Goal: Task Accomplishment & Management: Use online tool/utility

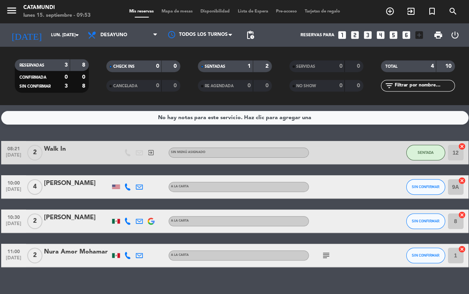
click at [174, 9] on span "Mapa de mesas" at bounding box center [177, 11] width 39 height 4
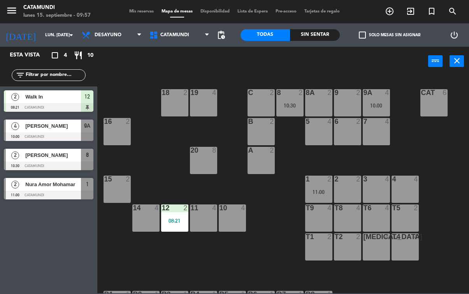
click at [174, 217] on div "12 2 08:21" at bounding box center [174, 217] width 27 height 27
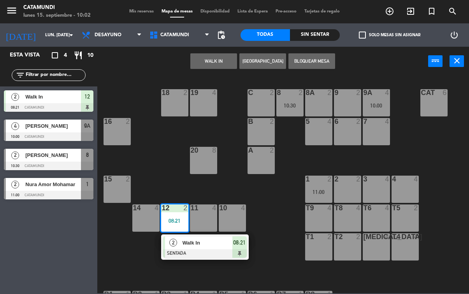
click at [342, 242] on div "T2 2" at bounding box center [347, 246] width 27 height 27
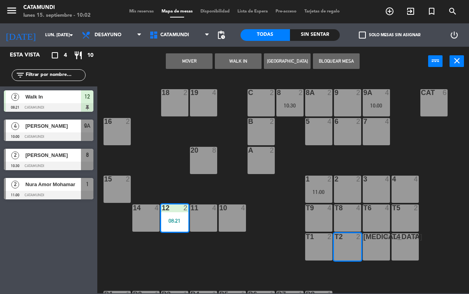
click at [191, 68] on button "Mover" at bounding box center [189, 61] width 47 height 16
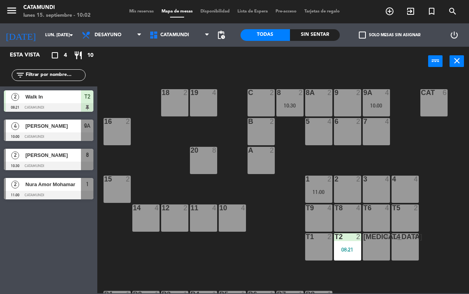
click at [345, 252] on div "08:21" at bounding box center [347, 249] width 27 height 5
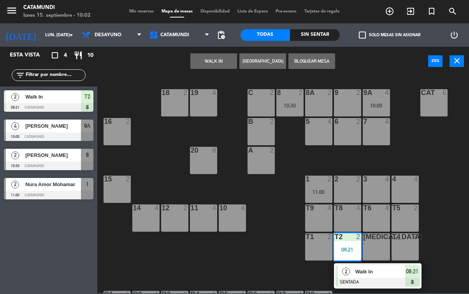
click at [355, 247] on div "08:21" at bounding box center [347, 249] width 27 height 5
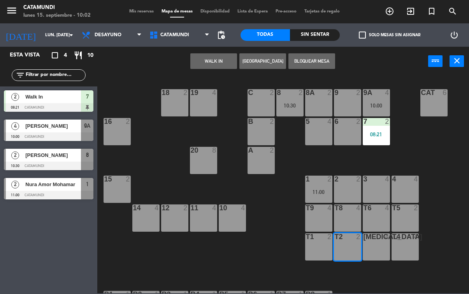
click at [222, 60] on button "WALK IN" at bounding box center [213, 61] width 47 height 16
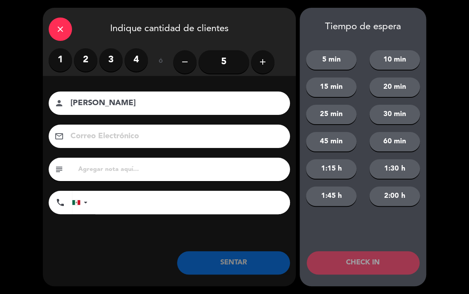
type input "[PERSON_NAME]"
click at [95, 62] on label "2" at bounding box center [85, 59] width 23 height 23
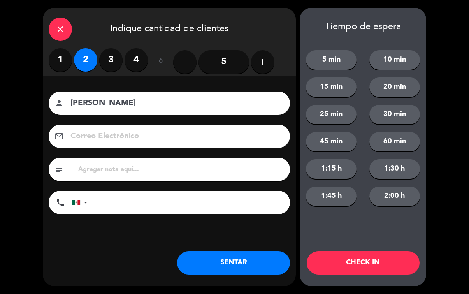
click at [244, 260] on button "SENTAR" at bounding box center [233, 262] width 113 height 23
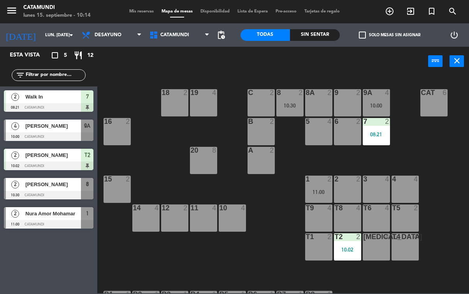
click at [391, 13] on icon "add_circle_outline" at bounding box center [389, 11] width 9 height 9
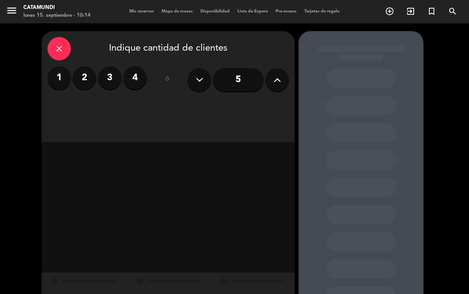
click at [135, 76] on label "4" at bounding box center [134, 77] width 23 height 23
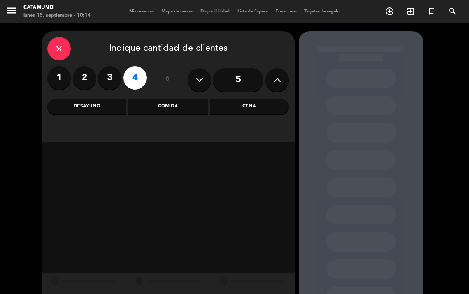
click at [100, 102] on div "Desayuno" at bounding box center [86, 107] width 79 height 16
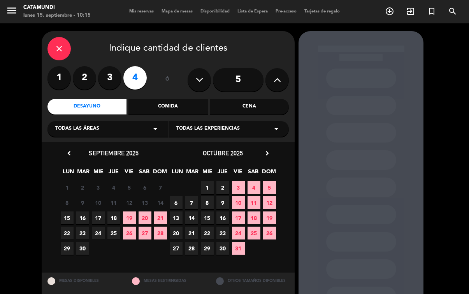
click at [68, 207] on span "8" at bounding box center [67, 202] width 13 height 13
click at [65, 219] on span "15" at bounding box center [67, 217] width 13 height 13
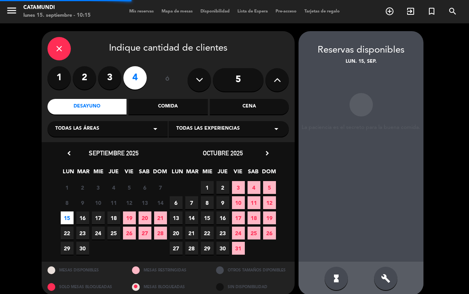
scroll to position [31, 0]
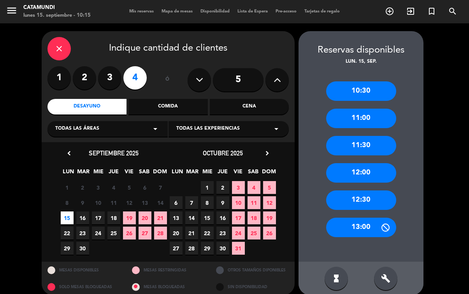
click at [381, 81] on div "10:30" at bounding box center [361, 90] width 70 height 19
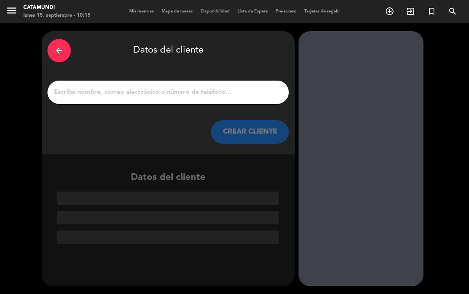
click at [232, 87] on input "1" at bounding box center [168, 92] width 230 height 11
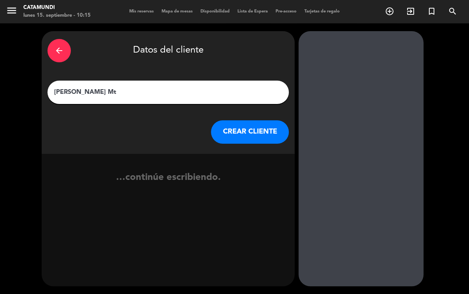
type input "[PERSON_NAME] Mtz"
click at [247, 120] on button "CREAR CLIENTE" at bounding box center [250, 131] width 78 height 23
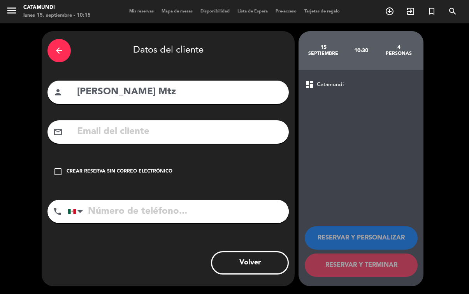
click at [60, 167] on icon "check_box_outline_blank" at bounding box center [57, 171] width 9 height 9
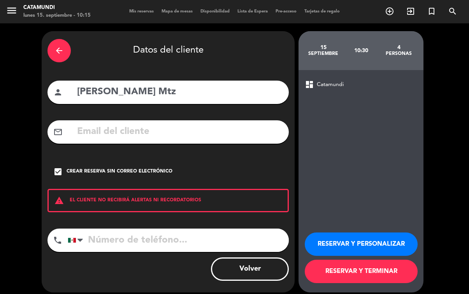
click at [394, 279] on button "RESERVAR Y TERMINAR" at bounding box center [361, 271] width 113 height 23
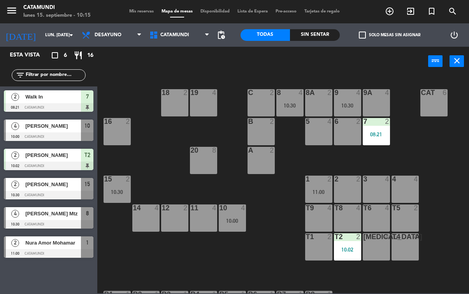
click at [379, 246] on div "[MEDICAL_DATA] 4" at bounding box center [376, 246] width 27 height 27
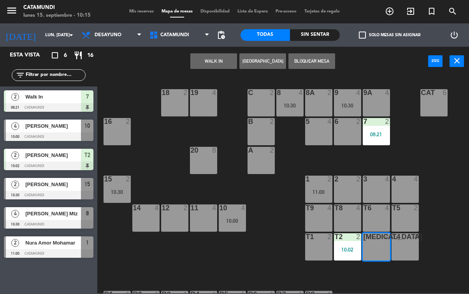
click at [218, 58] on button "WALK IN" at bounding box center [213, 61] width 47 height 16
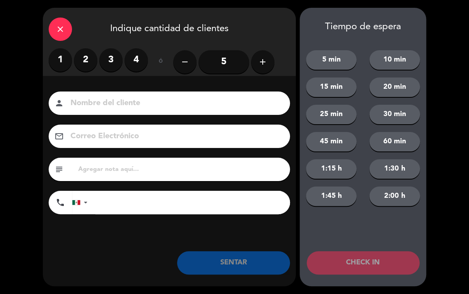
click at [86, 60] on label "2" at bounding box center [85, 59] width 23 height 23
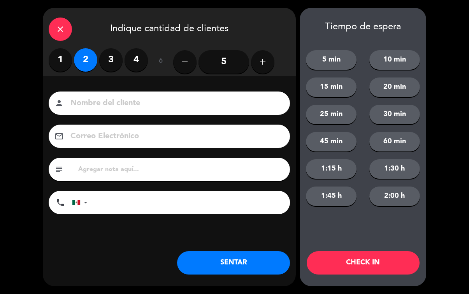
click at [232, 262] on button "SENTAR" at bounding box center [233, 262] width 113 height 23
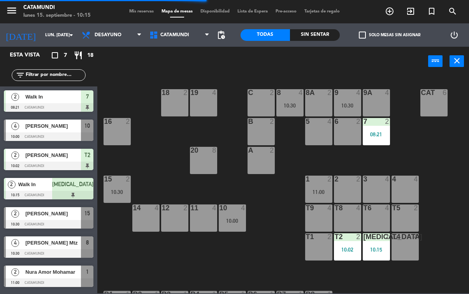
click at [412, 242] on div "t4 4" at bounding box center [404, 246] width 27 height 27
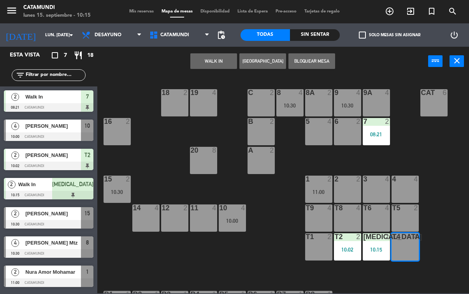
click at [211, 62] on button "WALK IN" at bounding box center [213, 61] width 47 height 16
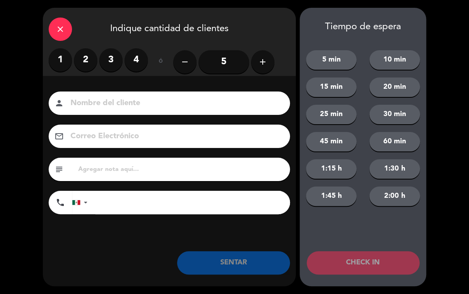
click at [142, 60] on label "4" at bounding box center [136, 59] width 23 height 23
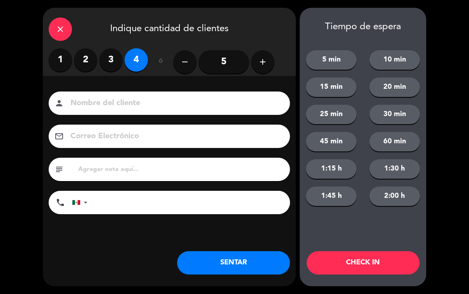
click at [265, 259] on button "SENTAR" at bounding box center [233, 262] width 113 height 23
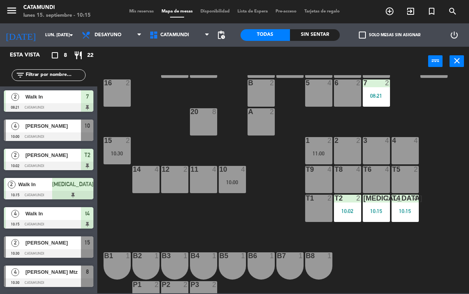
scroll to position [35, 0]
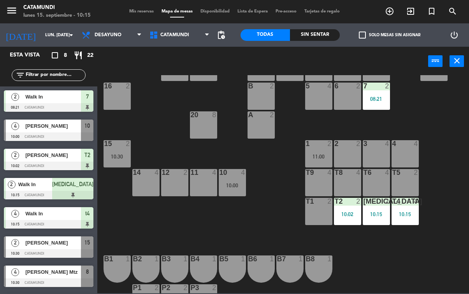
click at [63, 239] on span "[PERSON_NAME]" at bounding box center [53, 243] width 56 height 8
click at [55, 215] on span "Walk In" at bounding box center [53, 213] width 56 height 8
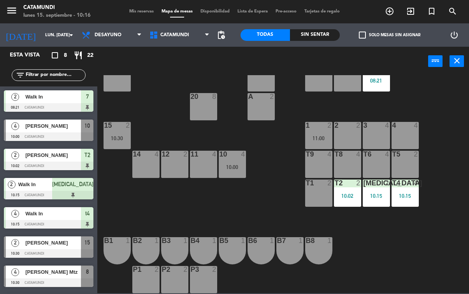
scroll to position [54, 0]
click at [113, 130] on div "15 2 10:30" at bounding box center [117, 135] width 27 height 27
click at [116, 138] on div "15 2" at bounding box center [117, 135] width 27 height 27
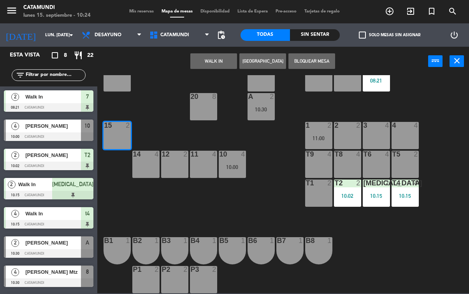
click at [219, 64] on button "WALK IN" at bounding box center [213, 61] width 47 height 16
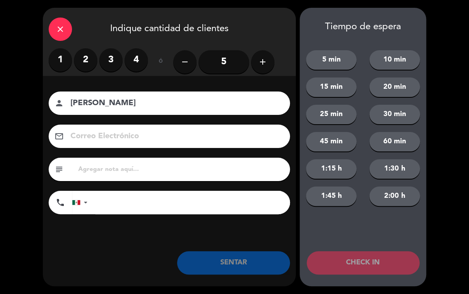
type input "[PERSON_NAME]"
click at [86, 61] on label "2" at bounding box center [85, 59] width 23 height 23
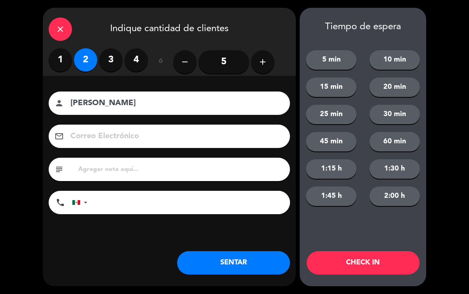
click at [244, 258] on button "SENTAR" at bounding box center [233, 262] width 113 height 23
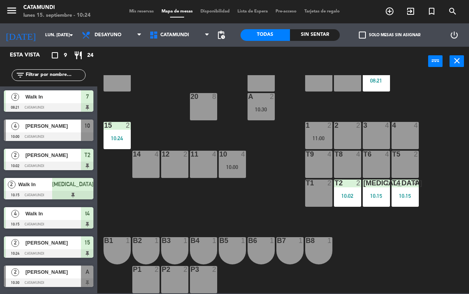
click at [200, 170] on div "11 4" at bounding box center [203, 164] width 27 height 27
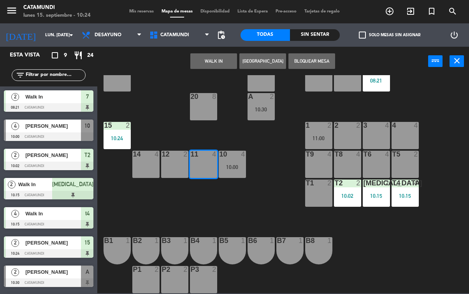
click at [211, 59] on button "WALK IN" at bounding box center [213, 61] width 47 height 16
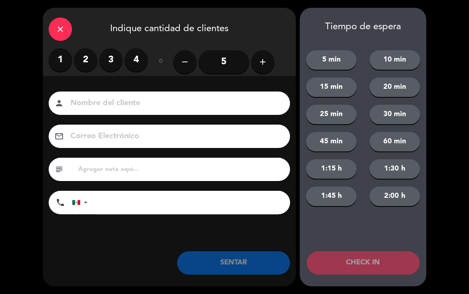
click at [79, 58] on label "2" at bounding box center [85, 59] width 23 height 23
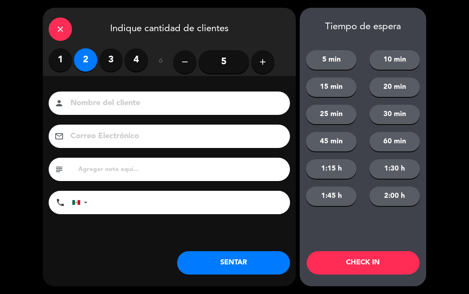
click at [221, 265] on button "SENTAR" at bounding box center [233, 262] width 113 height 23
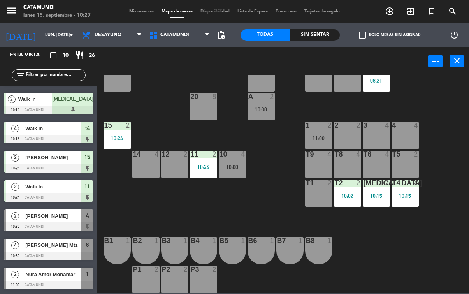
scroll to position [85, 0]
click at [66, 245] on span "[PERSON_NAME] Mtz" at bounding box center [53, 245] width 56 height 8
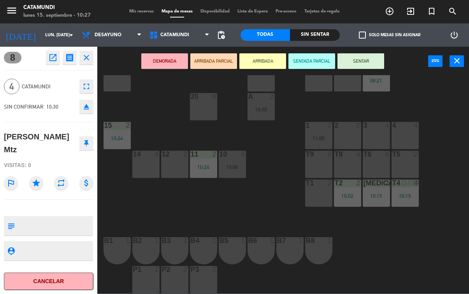
click at [357, 59] on button "SENTAR" at bounding box center [360, 61] width 47 height 16
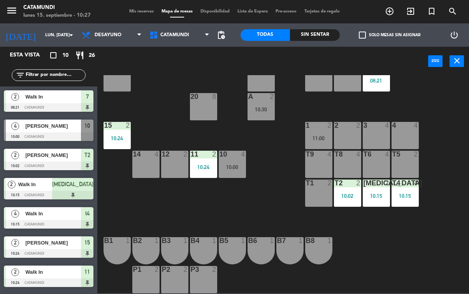
scroll to position [47, 0]
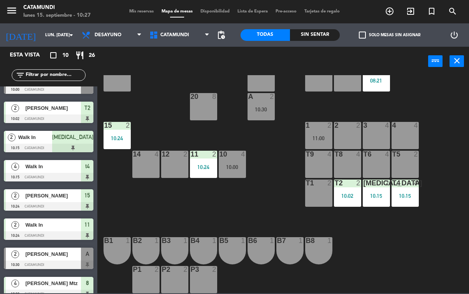
click at [50, 277] on div "[PERSON_NAME] Mtz" at bounding box center [53, 283] width 56 height 13
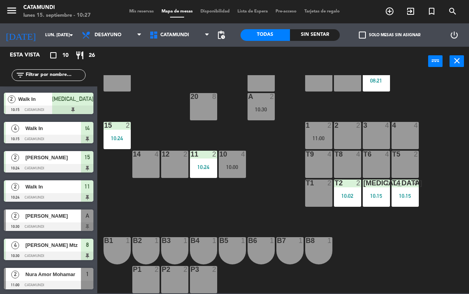
scroll to position [85, 0]
click at [53, 245] on span "[PERSON_NAME] Mtz" at bounding box center [53, 245] width 56 height 8
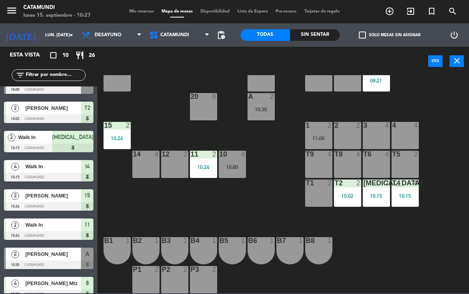
scroll to position [17, 0]
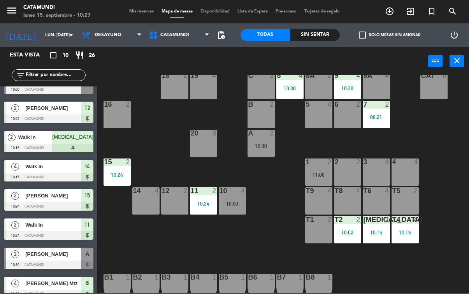
click at [372, 114] on div "08:21" at bounding box center [376, 116] width 27 height 5
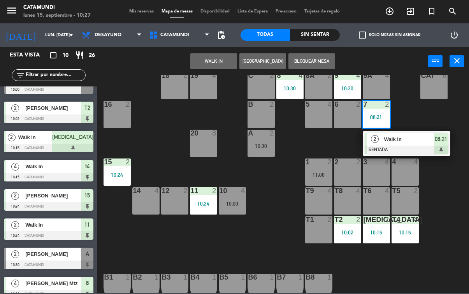
click at [375, 120] on div "08:21" at bounding box center [376, 116] width 27 height 5
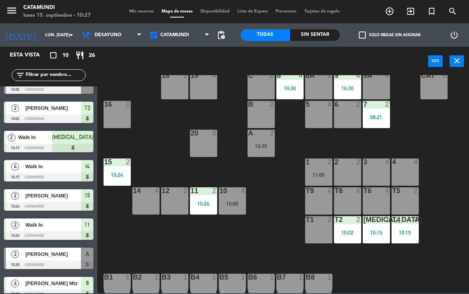
click at [351, 88] on div "10:30" at bounding box center [347, 88] width 27 height 5
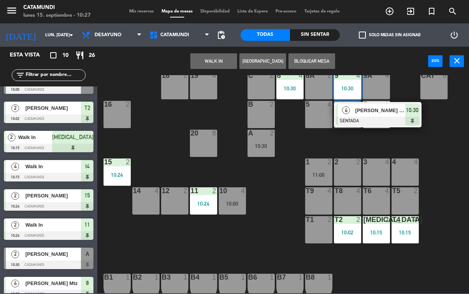
click at [349, 88] on div "10:30" at bounding box center [347, 88] width 27 height 5
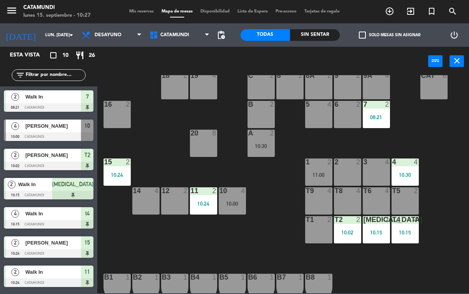
scroll to position [47, 0]
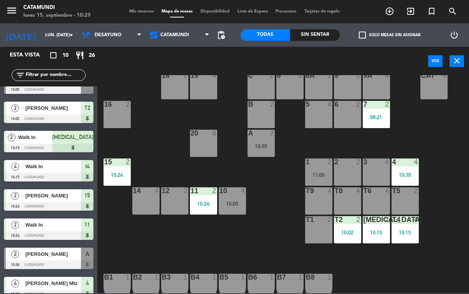
click at [374, 208] on div "T6 4" at bounding box center [376, 200] width 27 height 27
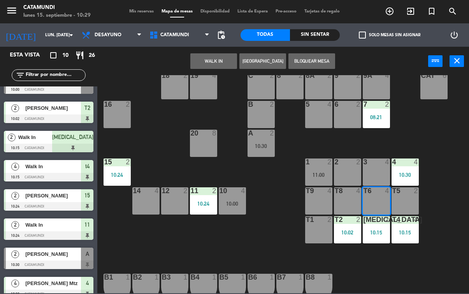
click at [224, 60] on button "WALK IN" at bounding box center [213, 61] width 47 height 16
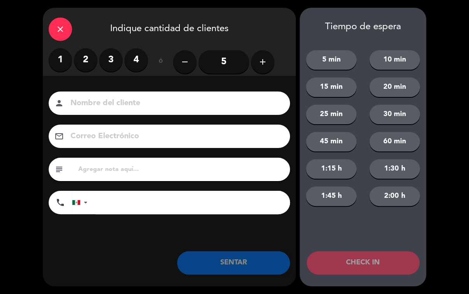
click at [82, 56] on label "2" at bounding box center [85, 59] width 23 height 23
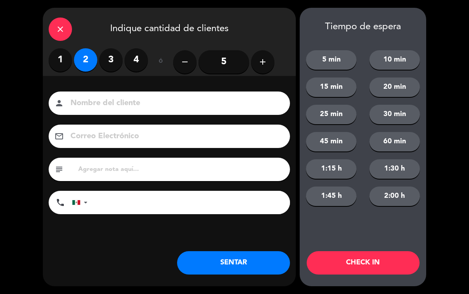
click at [241, 264] on button "SENTAR" at bounding box center [233, 262] width 113 height 23
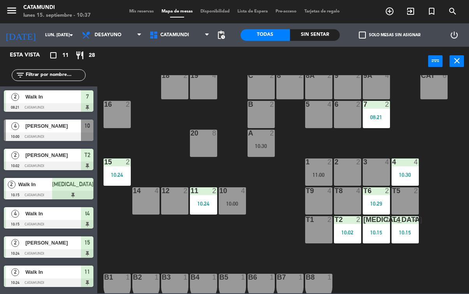
scroll to position [14, 0]
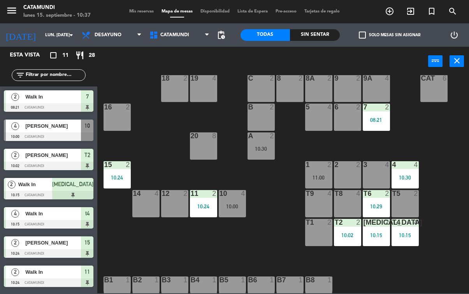
click at [141, 282] on div at bounding box center [145, 279] width 13 height 7
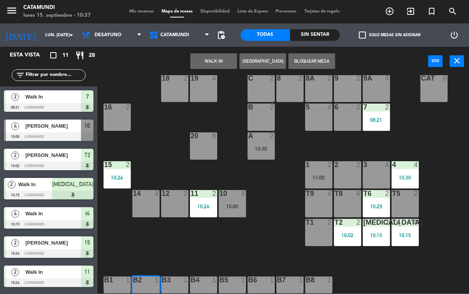
click at [218, 55] on button "WALK IN" at bounding box center [213, 61] width 47 height 16
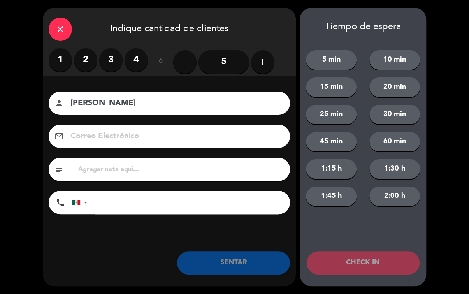
type input "[PERSON_NAME]"
click at [81, 56] on label "2" at bounding box center [85, 59] width 23 height 23
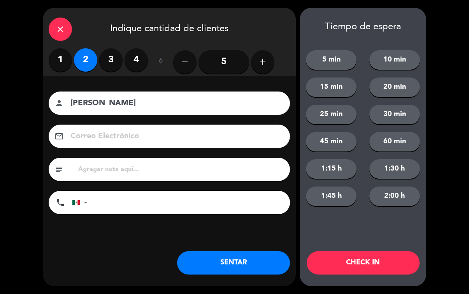
click at [241, 260] on button "SENTAR" at bounding box center [233, 262] width 113 height 23
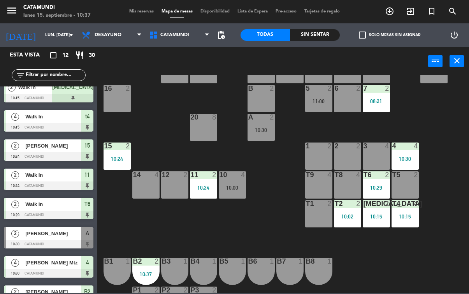
scroll to position [0, 0]
click at [321, 153] on div "1 2" at bounding box center [318, 155] width 27 height 27
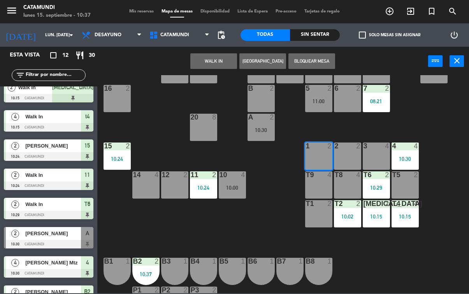
click at [216, 62] on button "WALK IN" at bounding box center [213, 61] width 47 height 16
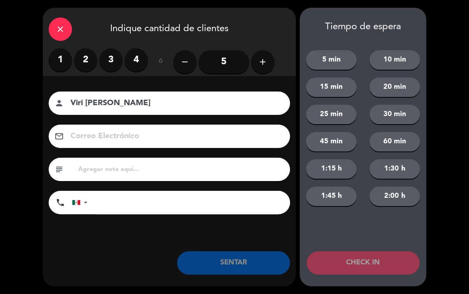
type input "Viri [PERSON_NAME]"
click at [134, 54] on label "4" at bounding box center [136, 59] width 23 height 23
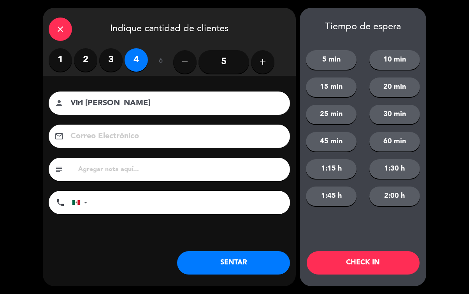
click at [254, 255] on button "SENTAR" at bounding box center [233, 262] width 113 height 23
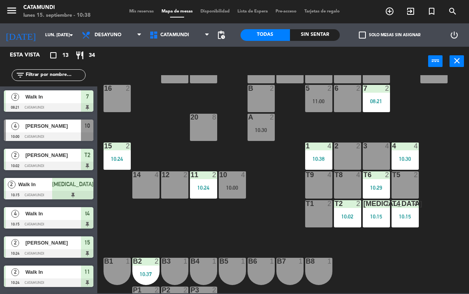
click at [344, 161] on div "2 2" at bounding box center [347, 155] width 27 height 27
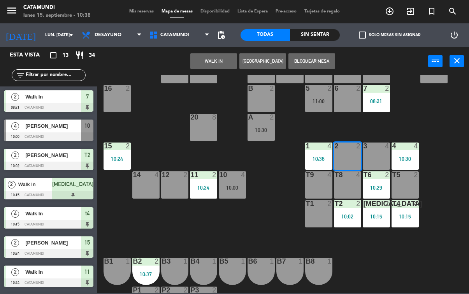
click at [217, 60] on button "WALK IN" at bounding box center [213, 61] width 47 height 16
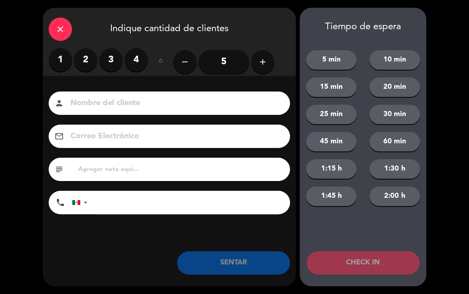
click at [90, 58] on label "2" at bounding box center [85, 59] width 23 height 23
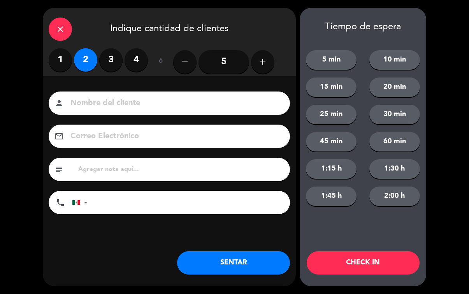
click at [234, 259] on button "SENTAR" at bounding box center [233, 262] width 113 height 23
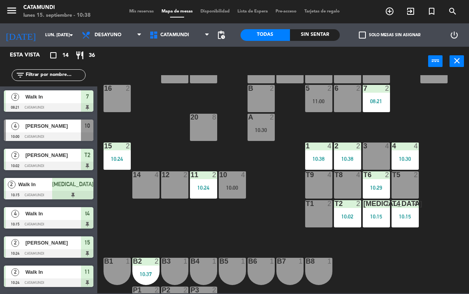
click at [409, 149] on div at bounding box center [404, 145] width 13 height 7
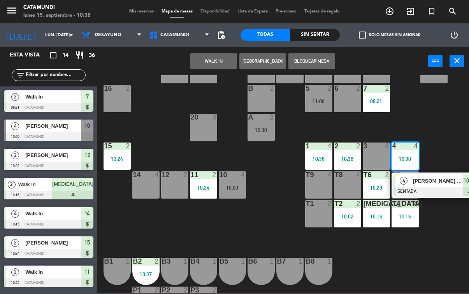
click at [410, 156] on div "10:30" at bounding box center [404, 158] width 27 height 5
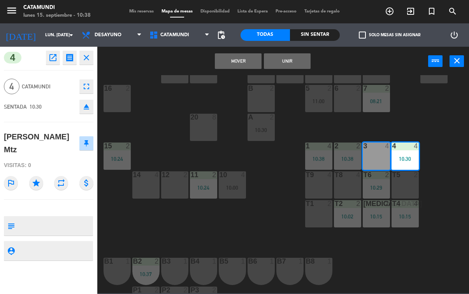
click at [246, 68] on button "Mover" at bounding box center [238, 61] width 47 height 16
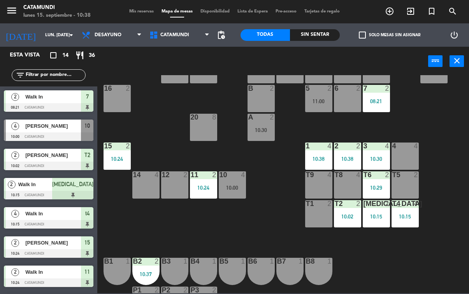
scroll to position [0, 0]
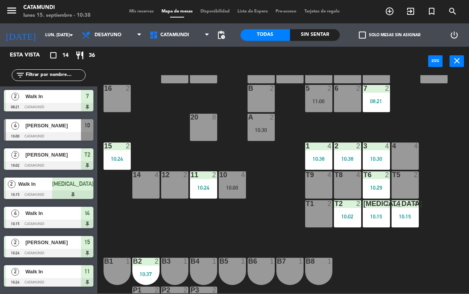
click at [316, 218] on div "T1 2" at bounding box center [318, 213] width 27 height 27
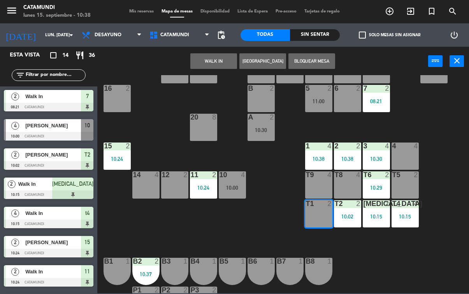
click at [315, 214] on div "T1 2" at bounding box center [318, 213] width 27 height 27
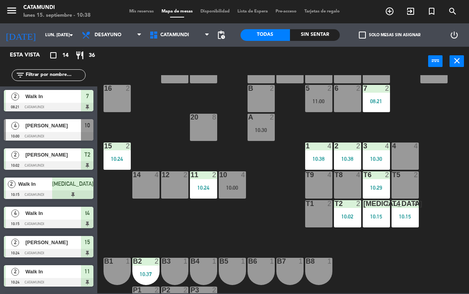
click at [309, 155] on div "1 4 10:38" at bounding box center [318, 155] width 27 height 27
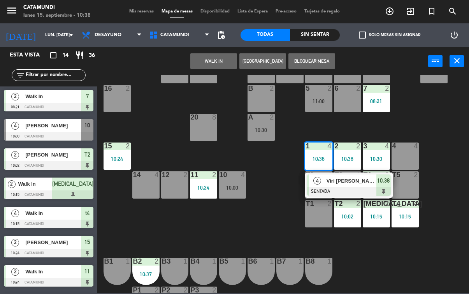
click at [321, 151] on div "1 4 10:38" at bounding box center [318, 155] width 27 height 27
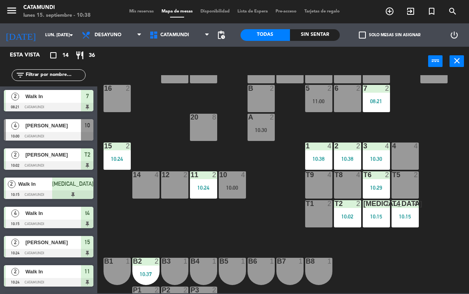
click at [325, 209] on div "T1 2" at bounding box center [318, 213] width 27 height 27
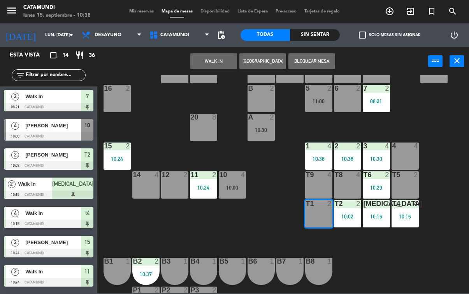
click at [224, 63] on button "WALK IN" at bounding box center [213, 61] width 47 height 16
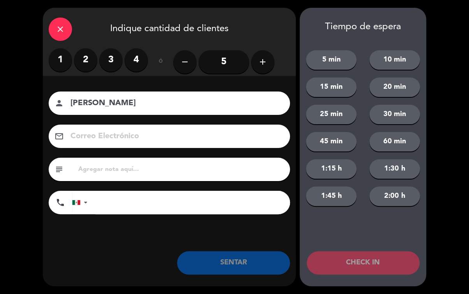
type input "[PERSON_NAME]"
click at [83, 58] on label "2" at bounding box center [85, 59] width 23 height 23
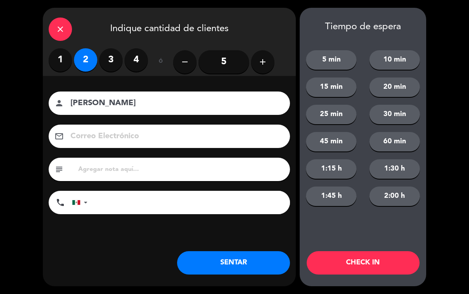
click at [249, 261] on button "SENTAR" at bounding box center [233, 262] width 113 height 23
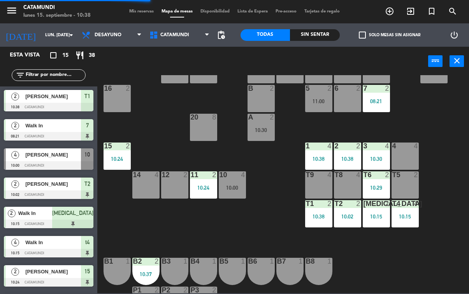
scroll to position [0, 0]
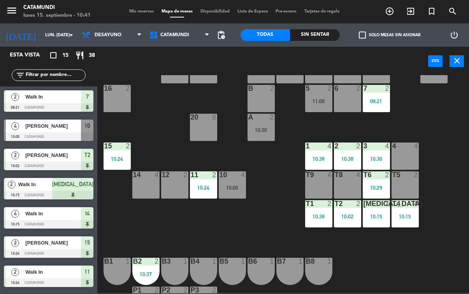
click at [177, 258] on div at bounding box center [174, 261] width 13 height 7
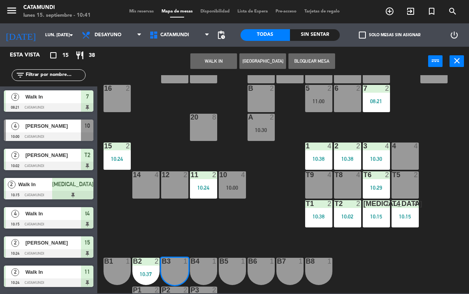
click at [219, 60] on button "WALK IN" at bounding box center [213, 61] width 47 height 16
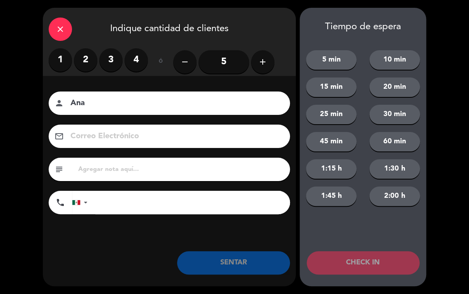
type input "Ana"
click at [63, 57] on label "1" at bounding box center [60, 59] width 23 height 23
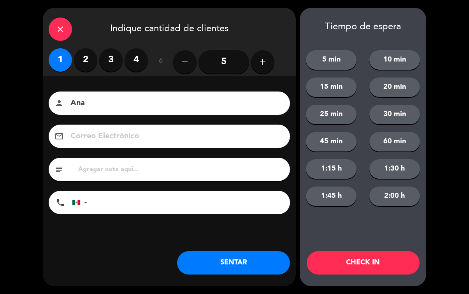
click at [254, 256] on button "SENTAR" at bounding box center [233, 262] width 113 height 23
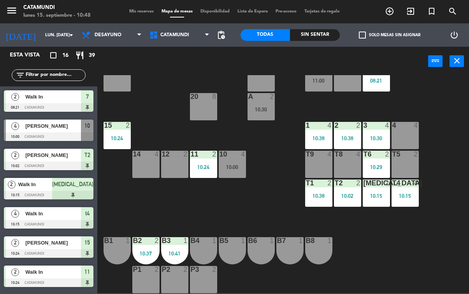
scroll to position [54, 0]
click at [400, 138] on div "4 4" at bounding box center [404, 135] width 27 height 27
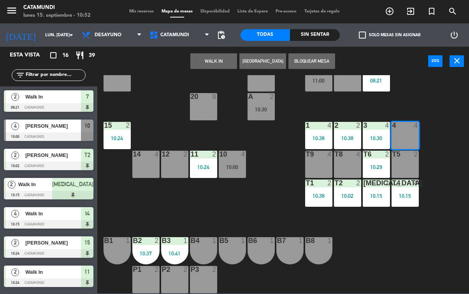
click at [220, 59] on button "WALK IN" at bounding box center [213, 61] width 47 height 16
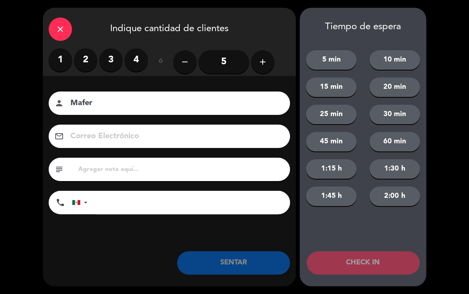
type input "Mafer"
click at [76, 59] on label "2" at bounding box center [85, 59] width 23 height 23
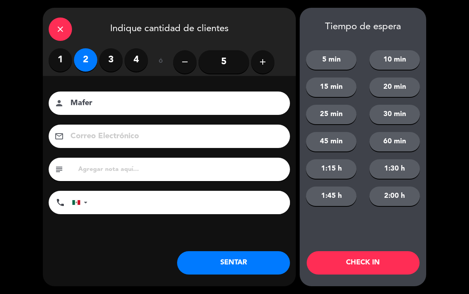
click at [256, 256] on button "SENTAR" at bounding box center [233, 262] width 113 height 23
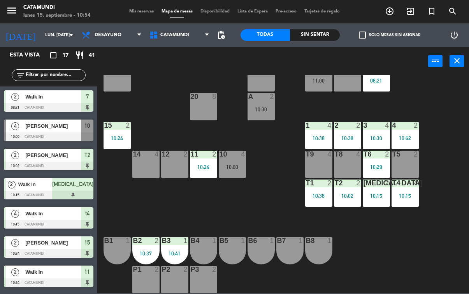
click at [417, 196] on div "10:15" at bounding box center [404, 195] width 27 height 5
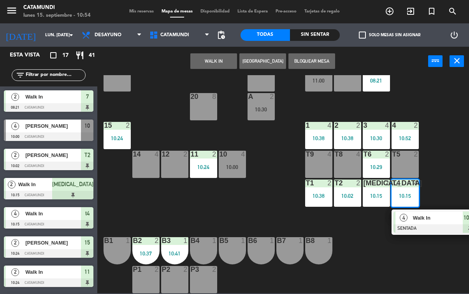
click at [409, 193] on div "10:15" at bounding box center [404, 195] width 27 height 5
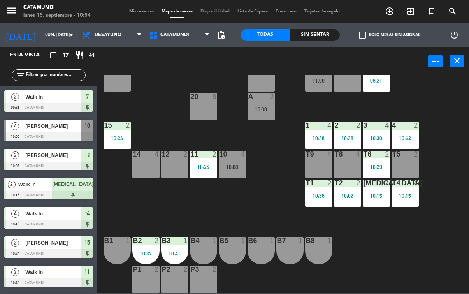
click at [458, 217] on div "19 4 18 2 9 2 8 2 9A 4 8A 2 C 2 Cat 6 16 2 6 2 5 2 11:00 7 2 08:21 B 2 20 8 A 2…" at bounding box center [285, 184] width 367 height 218
click at [408, 196] on div "10:15" at bounding box center [404, 195] width 27 height 5
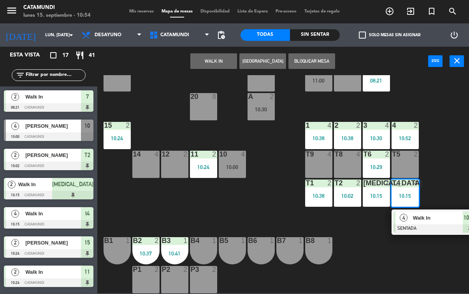
click at [463, 222] on span "10:15" at bounding box center [469, 217] width 12 height 9
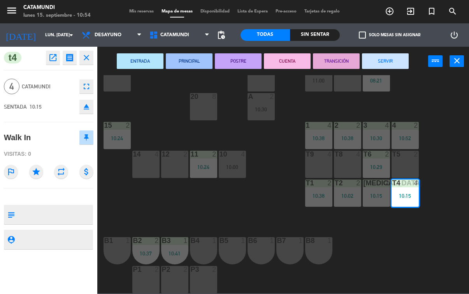
click at [407, 62] on button "SERVIR" at bounding box center [385, 61] width 47 height 16
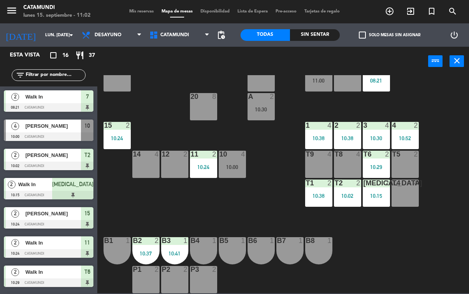
click at [167, 166] on div "12 2" at bounding box center [174, 164] width 27 height 27
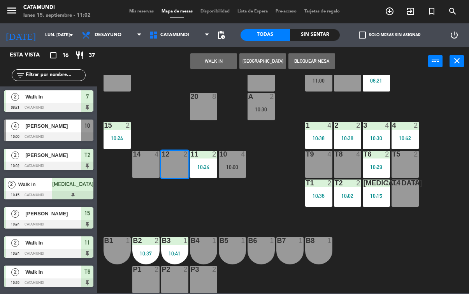
click at [215, 58] on button "WALK IN" at bounding box center [213, 61] width 47 height 16
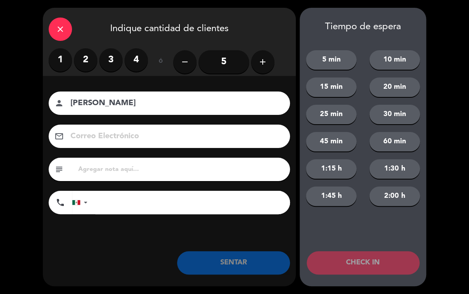
type input "[PERSON_NAME]"
click at [75, 57] on label "2" at bounding box center [85, 59] width 23 height 23
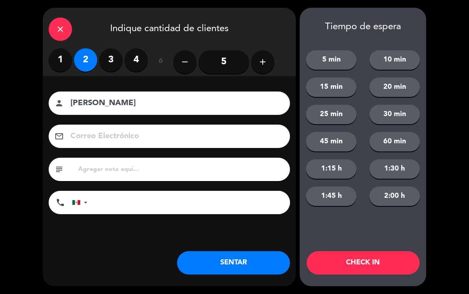
click at [228, 263] on button "SENTAR" at bounding box center [233, 262] width 113 height 23
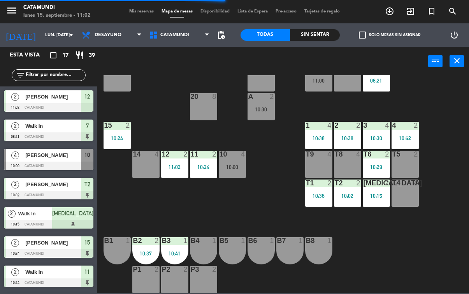
click at [204, 161] on div "11 2 10:24" at bounding box center [203, 164] width 27 height 27
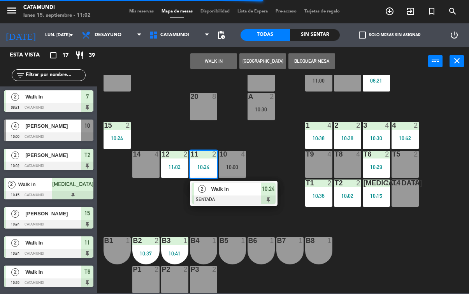
click at [263, 193] on span "10:24" at bounding box center [268, 188] width 12 height 9
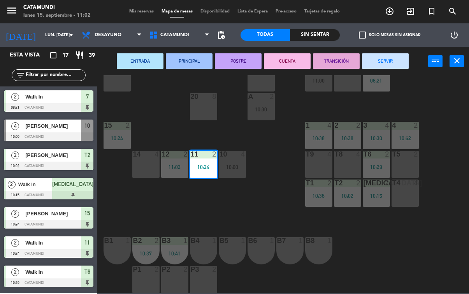
click at [388, 57] on button "SERVIR" at bounding box center [385, 61] width 47 height 16
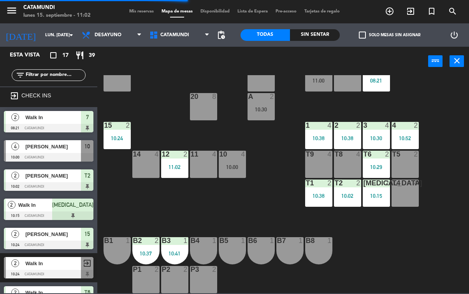
click at [205, 164] on div "11 4" at bounding box center [203, 164] width 27 height 27
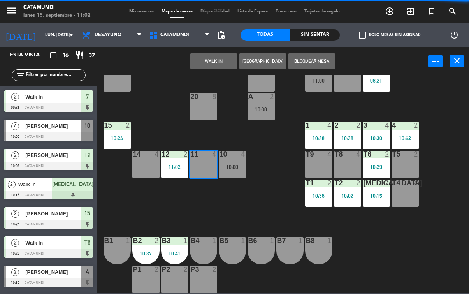
click at [214, 58] on button "WALK IN" at bounding box center [213, 61] width 47 height 16
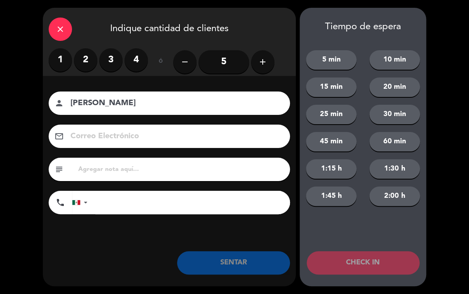
type input "[PERSON_NAME]"
click at [109, 61] on label "3" at bounding box center [110, 59] width 23 height 23
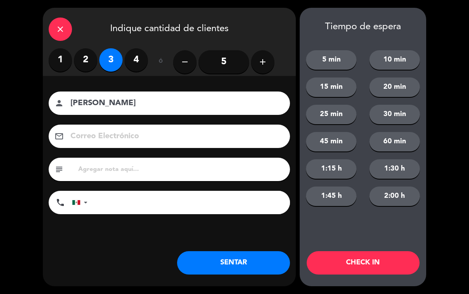
click at [238, 258] on button "SENTAR" at bounding box center [233, 262] width 113 height 23
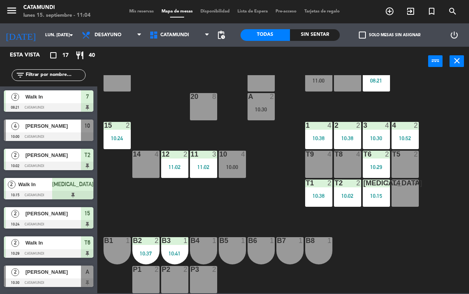
click at [308, 30] on div "Sin sentar" at bounding box center [315, 35] width 50 height 12
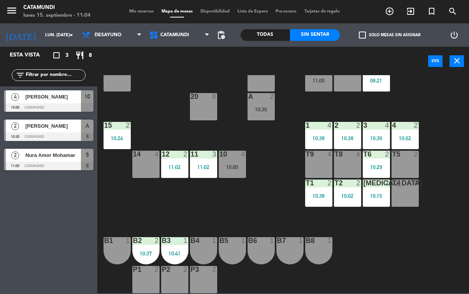
click at [58, 156] on span "Nura Amor Mohamar" at bounding box center [53, 155] width 56 height 8
click at [263, 31] on div "Todas" at bounding box center [265, 35] width 50 height 12
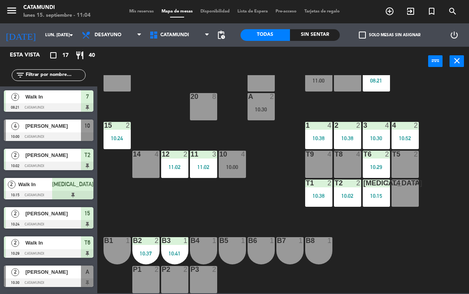
click at [110, 35] on span "Desayuno" at bounding box center [108, 34] width 27 height 5
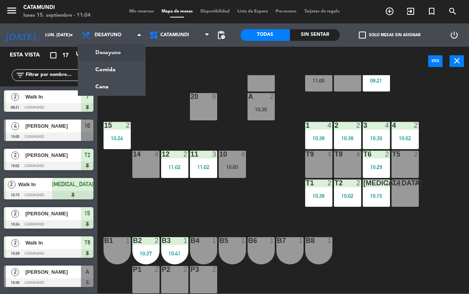
click at [116, 68] on ng-component "menu Catamundi lunes 15. septiembre - 11:04 Mis reservas Mapa de mesas Disponib…" at bounding box center [234, 146] width 469 height 293
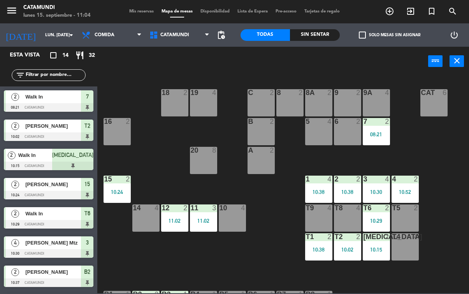
click at [320, 23] on div "menu Catamundi lunes 15. septiembre - 11:04 Mis reservas Mapa de mesas Disponib…" at bounding box center [234, 11] width 469 height 23
click at [314, 37] on div "Sin sentar" at bounding box center [315, 35] width 50 height 12
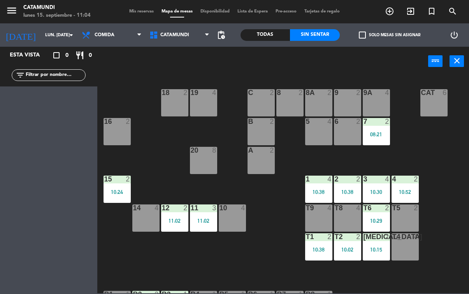
click at [268, 30] on div "Todas" at bounding box center [265, 35] width 50 height 12
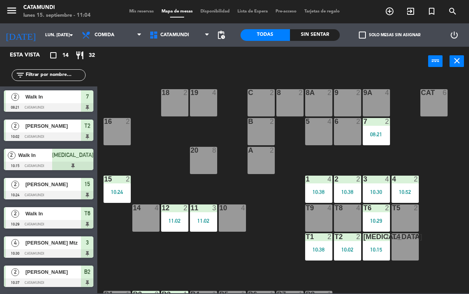
click at [130, 33] on span "Comida" at bounding box center [112, 34] width 68 height 17
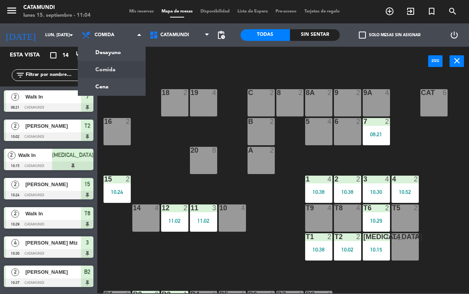
click at [119, 86] on ng-component "menu Catamundi lunes 15. septiembre - 11:04 Mis reservas Mapa de mesas Disponib…" at bounding box center [234, 146] width 469 height 293
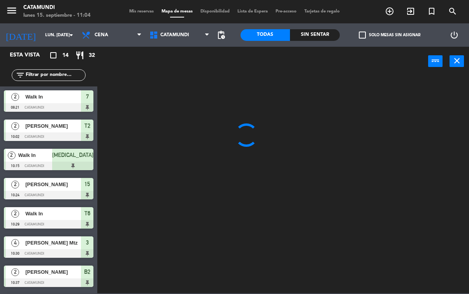
click at [312, 30] on div "Sin sentar" at bounding box center [315, 35] width 50 height 12
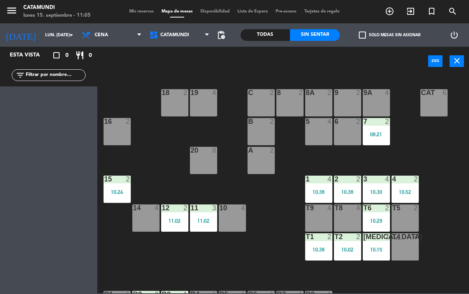
click at [273, 33] on div "Todas" at bounding box center [265, 35] width 50 height 12
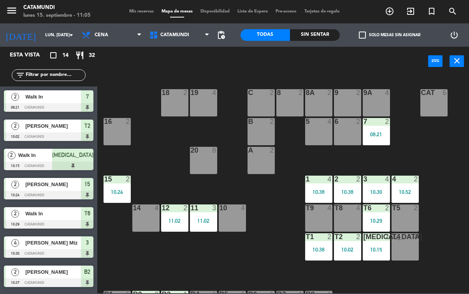
click at [121, 38] on span "Cena" at bounding box center [112, 34] width 68 height 17
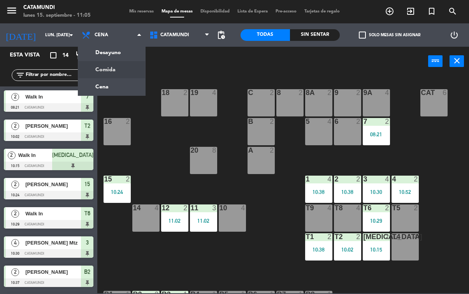
click at [119, 68] on ng-component "menu Catamundi lunes 15. septiembre - 11:05 Mis reservas Mapa de mesas Disponib…" at bounding box center [234, 146] width 469 height 293
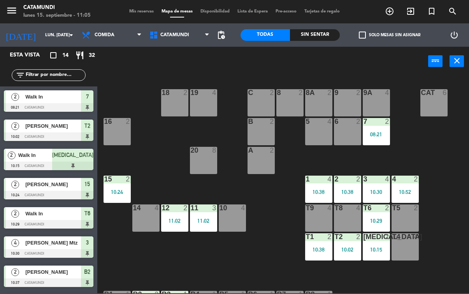
click at [308, 29] on div "Sin sentar" at bounding box center [315, 35] width 50 height 12
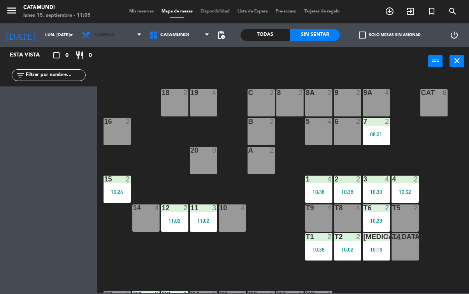
click at [114, 33] on span "Comida" at bounding box center [112, 34] width 68 height 17
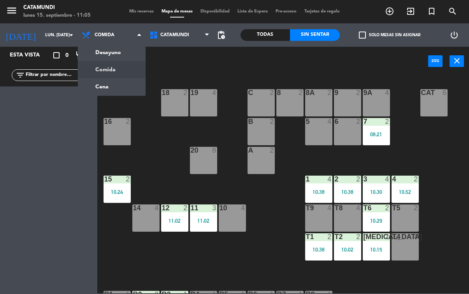
click at [125, 49] on ng-component "menu Catamundi lunes 15. septiembre - 11:05 Mis reservas Mapa de mesas Disponib…" at bounding box center [234, 146] width 469 height 293
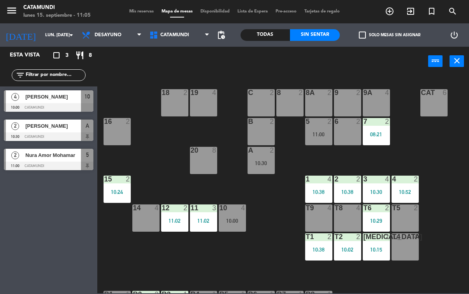
click at [61, 168] on div at bounding box center [48, 165] width 89 height 9
click at [276, 33] on div "Todas" at bounding box center [265, 35] width 50 height 12
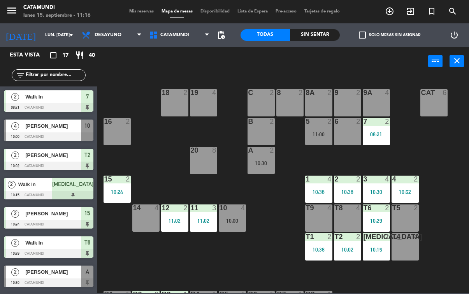
click at [406, 216] on div "T5 2" at bounding box center [404, 217] width 27 height 27
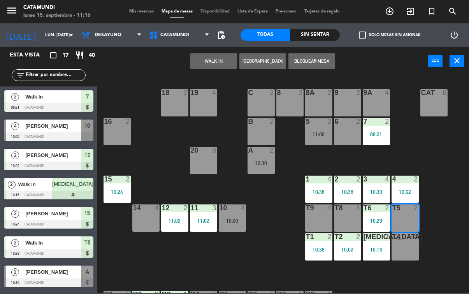
click at [206, 68] on button "WALK IN" at bounding box center [213, 61] width 47 height 16
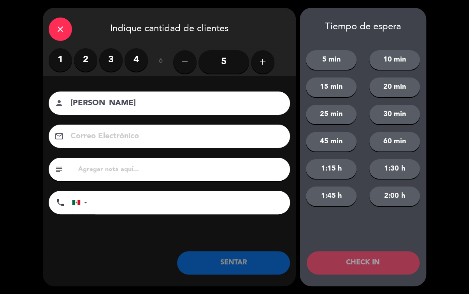
type input "[PERSON_NAME]"
click at [58, 58] on label "1" at bounding box center [60, 59] width 23 height 23
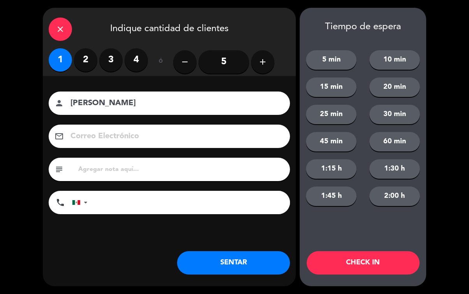
click at [235, 257] on button "SENTAR" at bounding box center [233, 262] width 113 height 23
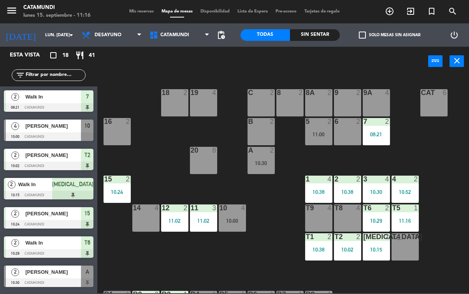
click at [338, 214] on div "T8 4" at bounding box center [347, 217] width 27 height 27
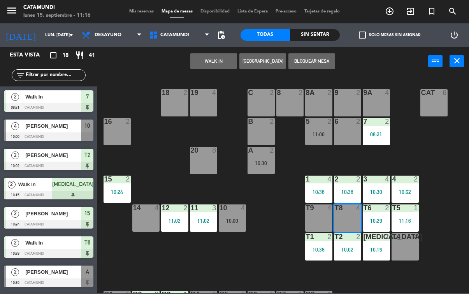
click at [218, 65] on button "WALK IN" at bounding box center [213, 61] width 47 height 16
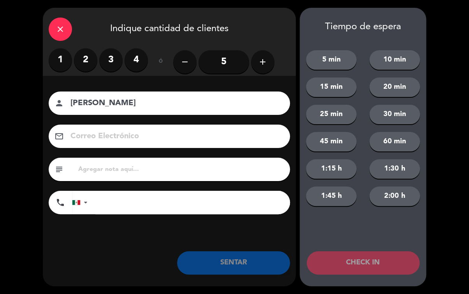
type input "[PERSON_NAME]"
click at [133, 58] on label "4" at bounding box center [136, 59] width 23 height 23
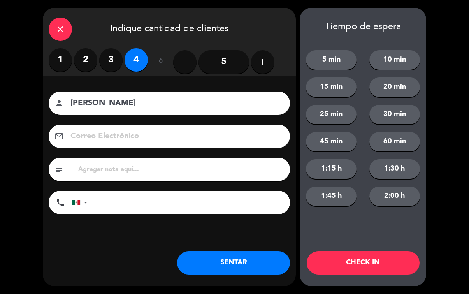
click at [244, 263] on button "SENTAR" at bounding box center [233, 262] width 113 height 23
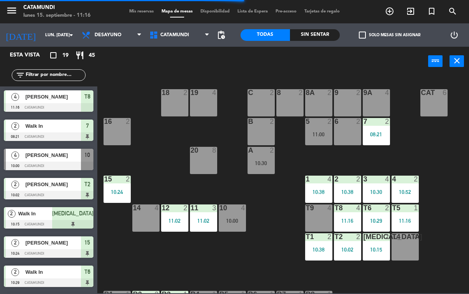
click at [381, 218] on div "10:29" at bounding box center [376, 220] width 27 height 5
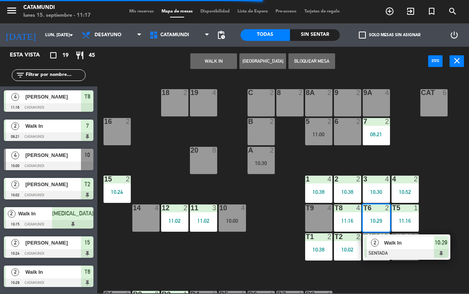
click at [442, 246] on span "10:29" at bounding box center [441, 242] width 12 height 9
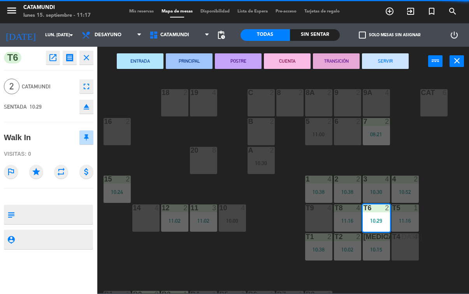
click at [393, 64] on button "SERVIR" at bounding box center [385, 61] width 47 height 16
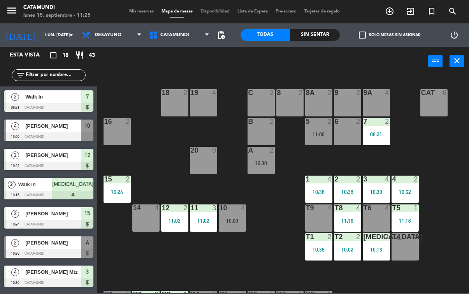
click at [351, 186] on div "2 2 10:38" at bounding box center [347, 188] width 27 height 27
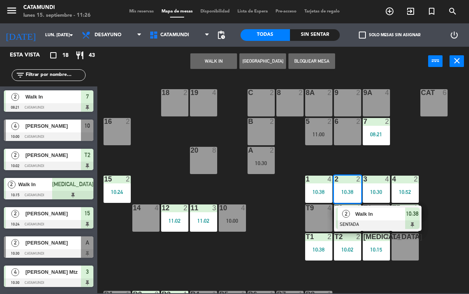
click at [412, 218] on span "10:38" at bounding box center [412, 213] width 12 height 9
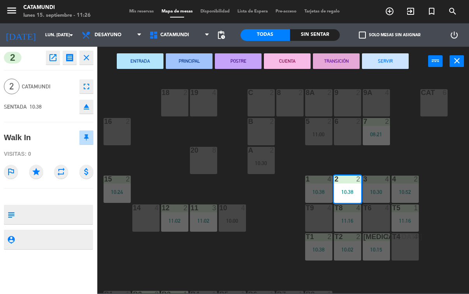
click at [383, 57] on button "SERVIR" at bounding box center [385, 61] width 47 height 16
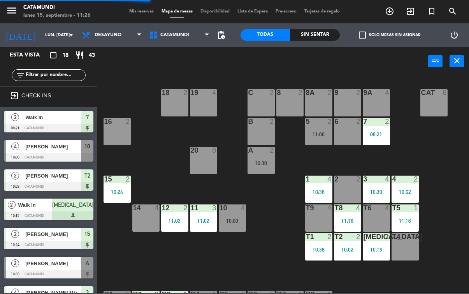
click at [349, 185] on div "2 2" at bounding box center [347, 188] width 27 height 27
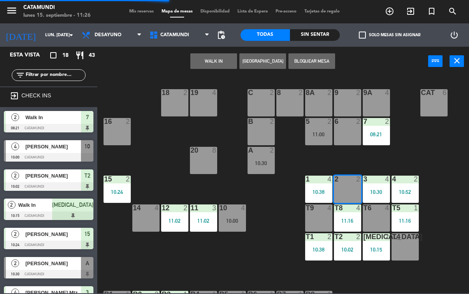
click at [222, 58] on button "WALK IN" at bounding box center [213, 61] width 47 height 16
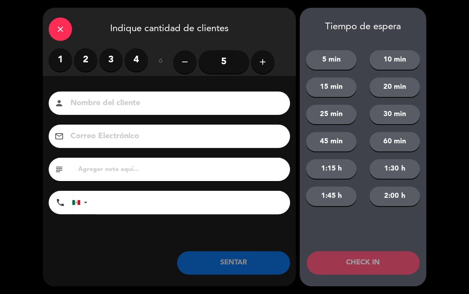
click at [82, 65] on label "2" at bounding box center [85, 59] width 23 height 23
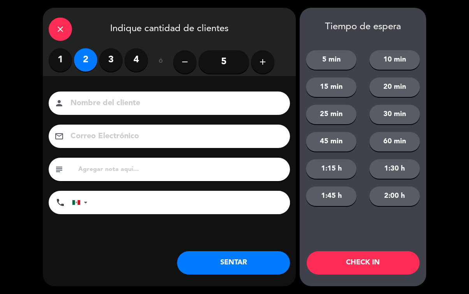
click at [251, 265] on button "SENTAR" at bounding box center [233, 262] width 113 height 23
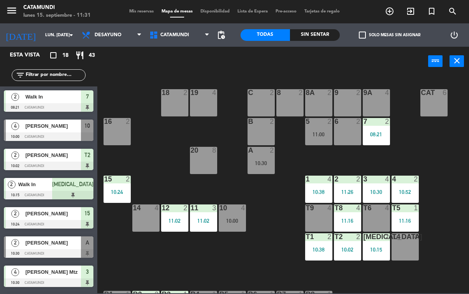
click at [200, 151] on div at bounding box center [203, 150] width 13 height 7
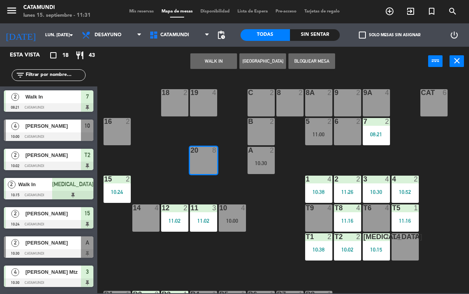
click at [219, 61] on button "WALK IN" at bounding box center [213, 61] width 47 height 16
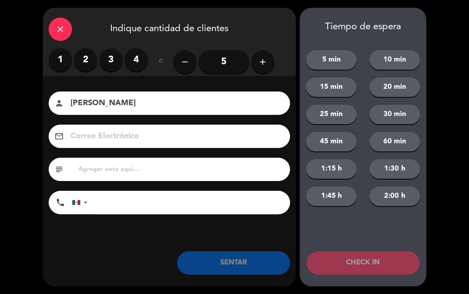
type input "[PERSON_NAME]"
click at [109, 52] on label "3" at bounding box center [110, 59] width 23 height 23
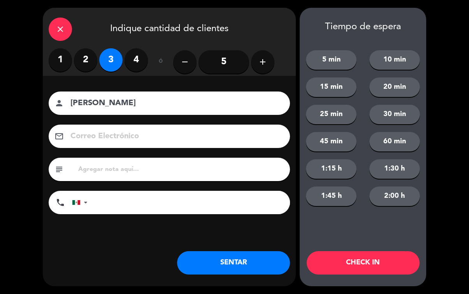
click at [256, 261] on button "SENTAR" at bounding box center [233, 262] width 113 height 23
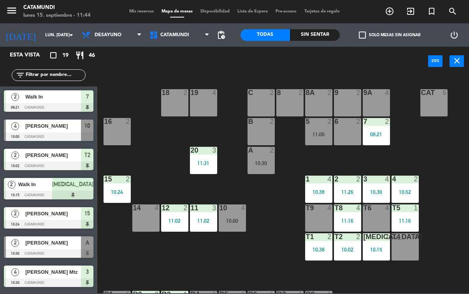
click at [308, 188] on div "1 4 10:38" at bounding box center [318, 188] width 27 height 27
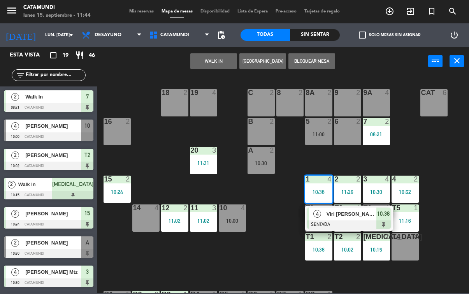
click at [400, 215] on div "T5 1 11:16" at bounding box center [404, 217] width 27 height 27
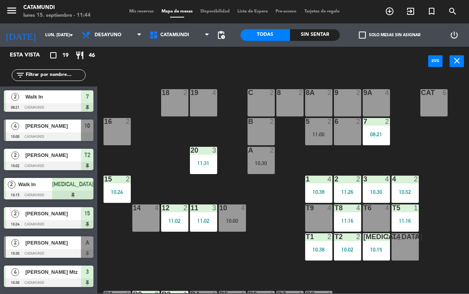
click at [444, 194] on div "19 4 18 2 9 2 8 2 9A 4 8A 2 C 2 Cat 6 16 2 6 2 5 2 11:00 7 2 08:21 B 2 20 3 11:…" at bounding box center [285, 184] width 367 height 218
click at [404, 243] on div "t4 4" at bounding box center [404, 246] width 27 height 27
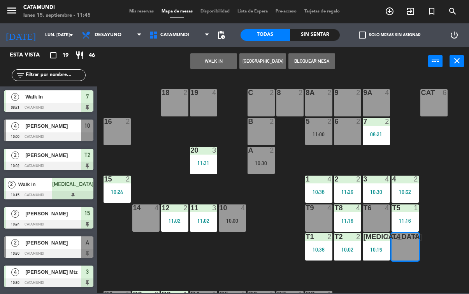
click at [216, 60] on button "WALK IN" at bounding box center [213, 61] width 47 height 16
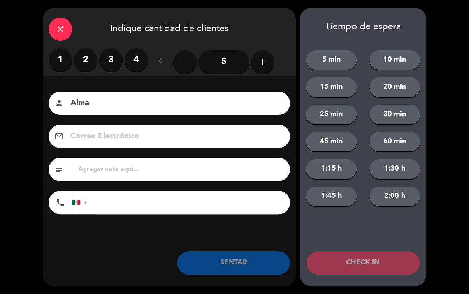
type input "Alma"
click at [133, 57] on label "4" at bounding box center [136, 59] width 23 height 23
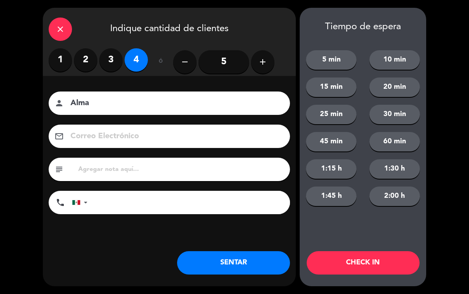
click at [249, 258] on button "SENTAR" at bounding box center [233, 262] width 113 height 23
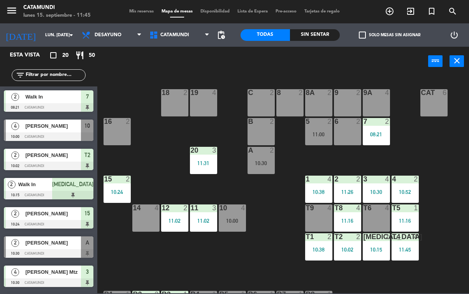
click at [377, 192] on div "10:30" at bounding box center [376, 191] width 27 height 5
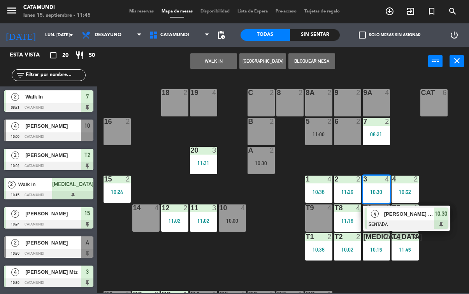
click at [438, 214] on span "10:30" at bounding box center [441, 213] width 12 height 9
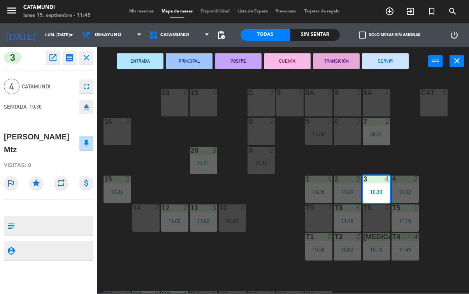
click at [390, 63] on button "SERVIR" at bounding box center [385, 61] width 47 height 16
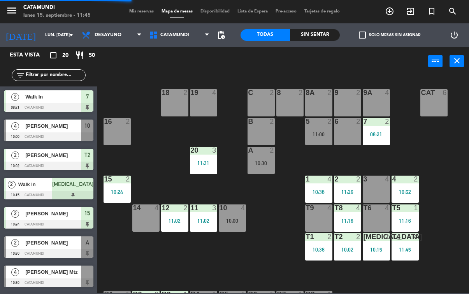
click at [412, 185] on div "4 2 10:52" at bounding box center [404, 188] width 27 height 27
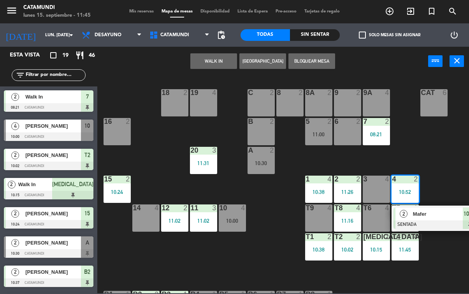
click at [460, 220] on div at bounding box center [435, 224] width 84 height 9
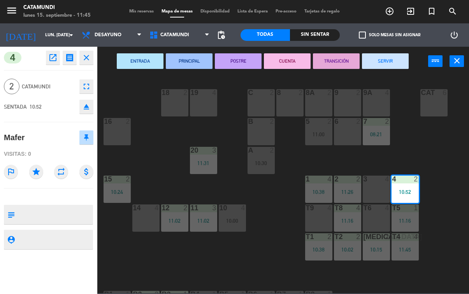
click at [389, 64] on button "SERVIR" at bounding box center [385, 61] width 47 height 16
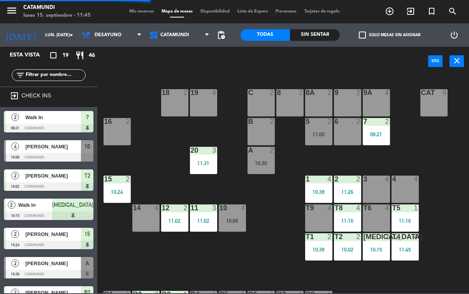
click at [326, 178] on div "4" at bounding box center [331, 178] width 13 height 7
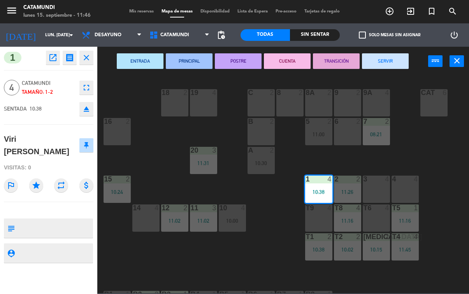
click at [339, 63] on button "TRANSICIÓN" at bounding box center [336, 61] width 47 height 16
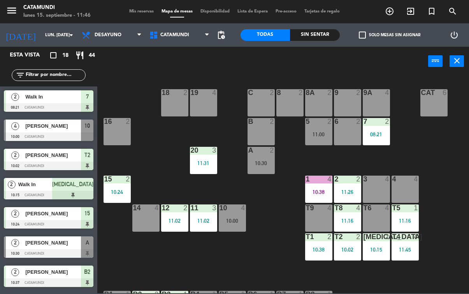
click at [351, 249] on div "10:02" at bounding box center [347, 249] width 27 height 5
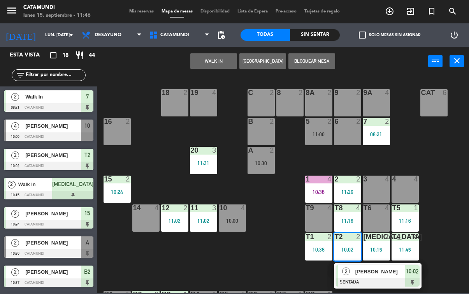
click at [409, 271] on span "10:02" at bounding box center [412, 271] width 12 height 9
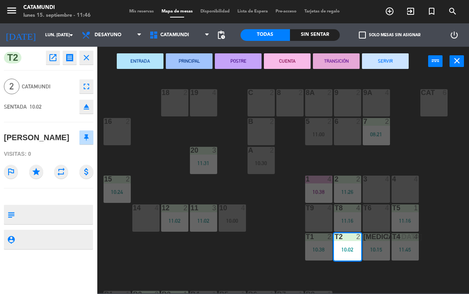
click at [396, 63] on button "SERVIR" at bounding box center [385, 61] width 47 height 16
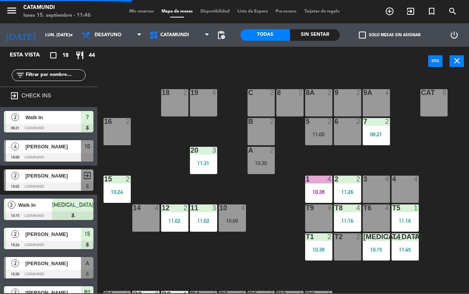
click at [374, 243] on div "[MEDICAL_DATA] 2 10:15" at bounding box center [376, 246] width 27 height 27
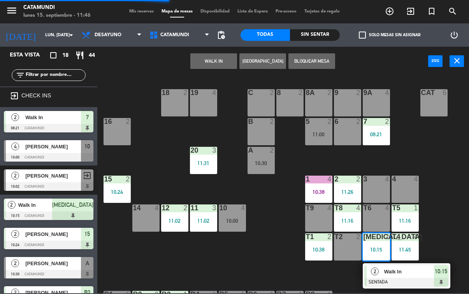
click at [441, 268] on span "10:15" at bounding box center [441, 271] width 12 height 9
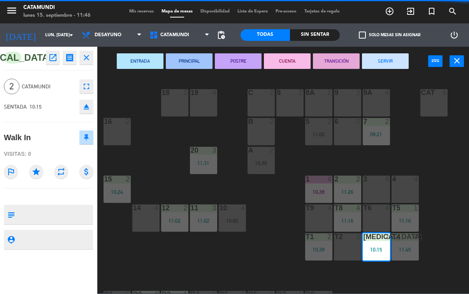
click at [401, 65] on button "SERVIR" at bounding box center [385, 61] width 47 height 16
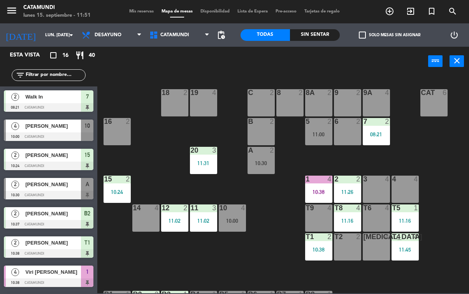
click at [341, 241] on div "T2 2" at bounding box center [347, 246] width 27 height 27
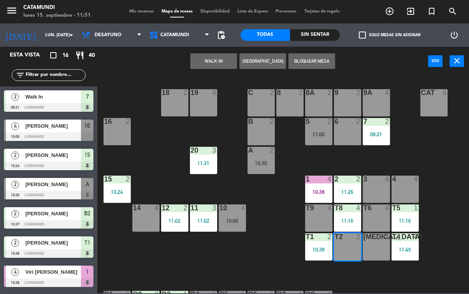
click at [205, 59] on button "WALK IN" at bounding box center [213, 61] width 47 height 16
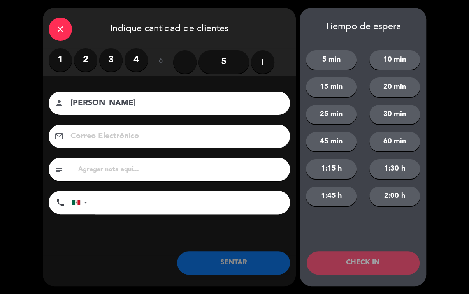
type input "[PERSON_NAME]"
click at [84, 63] on label "2" at bounding box center [85, 59] width 23 height 23
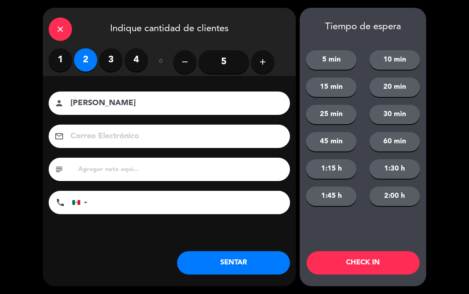
click at [252, 270] on button "SENTAR" at bounding box center [233, 262] width 113 height 23
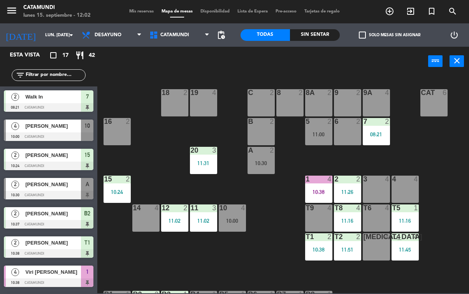
click at [375, 215] on div "T6 4" at bounding box center [376, 217] width 27 height 27
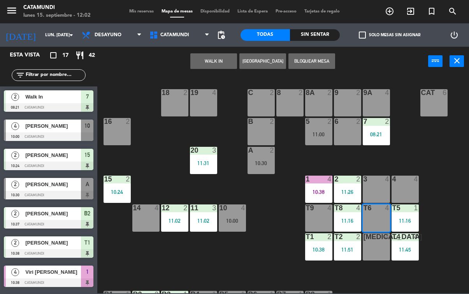
click at [220, 66] on button "WALK IN" at bounding box center [213, 61] width 47 height 16
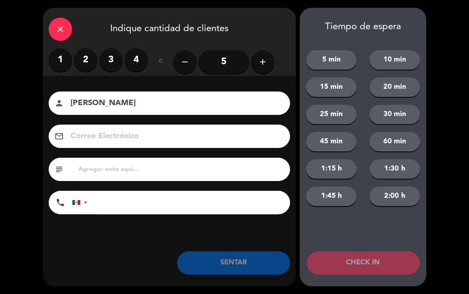
type input "[PERSON_NAME]"
click at [128, 59] on label "4" at bounding box center [136, 59] width 23 height 23
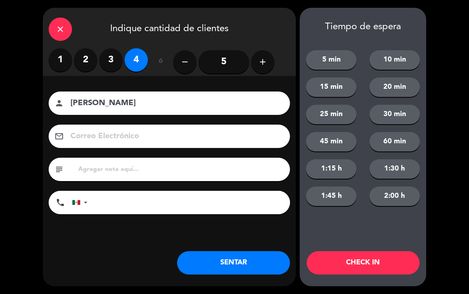
click at [111, 53] on label "3" at bounding box center [110, 59] width 23 height 23
click at [249, 257] on button "SENTAR" at bounding box center [233, 262] width 113 height 23
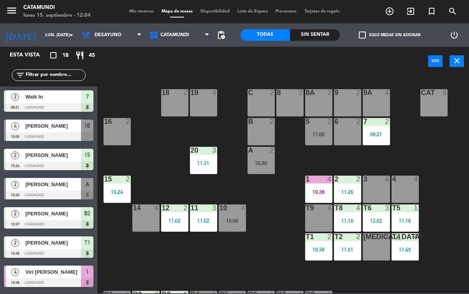
click at [198, 97] on div "19 4" at bounding box center [203, 102] width 27 height 27
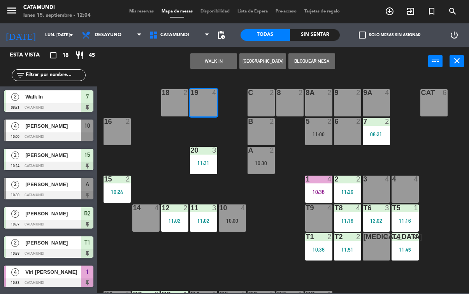
click at [211, 103] on div "19 4" at bounding box center [203, 102] width 27 height 27
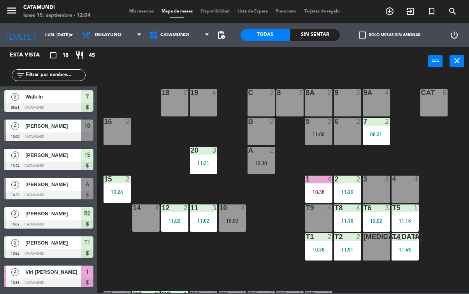
click at [179, 107] on div "18 2" at bounding box center [174, 102] width 27 height 27
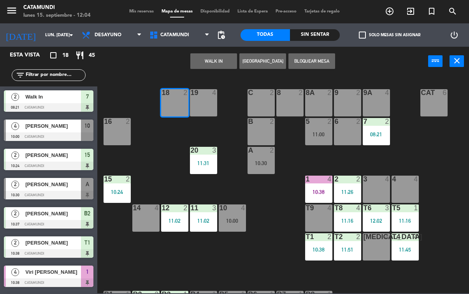
click at [221, 56] on button "WALK IN" at bounding box center [213, 61] width 47 height 16
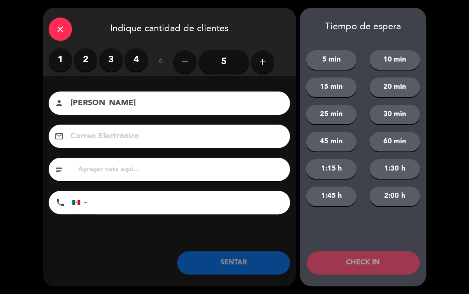
type input "[PERSON_NAME]"
click at [230, 57] on input "5" at bounding box center [223, 61] width 51 height 23
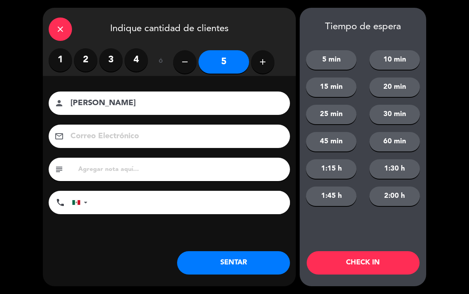
click at [239, 257] on button "SENTAR" at bounding box center [233, 262] width 113 height 23
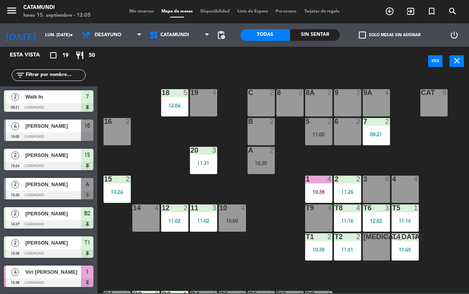
click at [407, 226] on div "T5 1 11:16" at bounding box center [404, 217] width 27 height 27
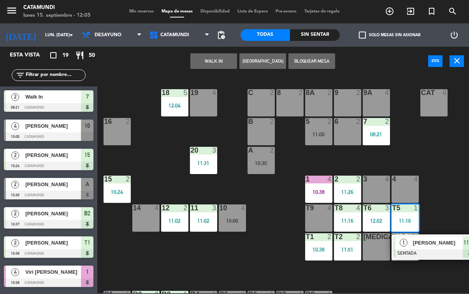
click at [464, 246] on span "11:16" at bounding box center [469, 242] width 12 height 9
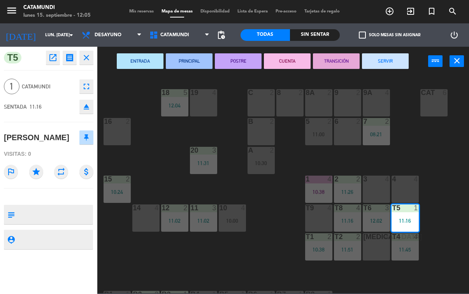
click at [383, 59] on button "SERVIR" at bounding box center [385, 61] width 47 height 16
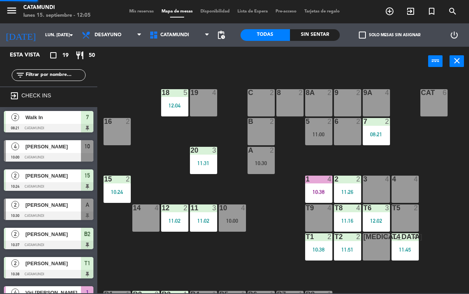
scroll to position [0, 0]
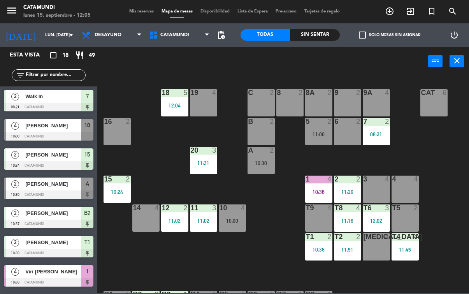
click at [305, 184] on div "1 4 10:38" at bounding box center [318, 188] width 27 height 27
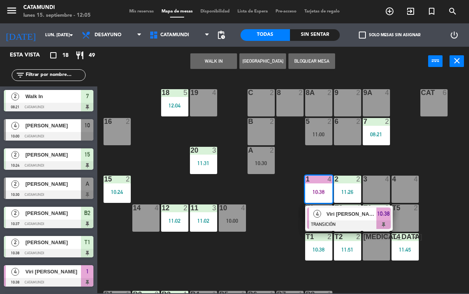
click at [390, 220] on div at bounding box center [349, 224] width 84 height 9
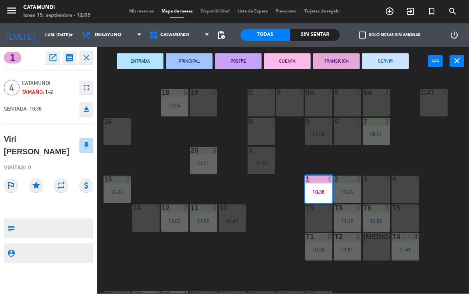
click at [400, 55] on button "SERVIR" at bounding box center [385, 61] width 47 height 16
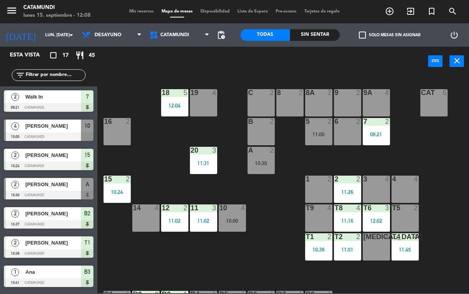
click at [171, 212] on div "12 2 11:02" at bounding box center [174, 217] width 27 height 27
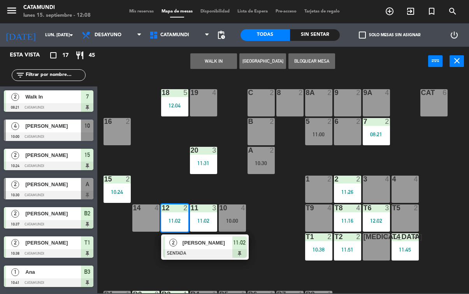
click at [242, 251] on div at bounding box center [205, 253] width 84 height 9
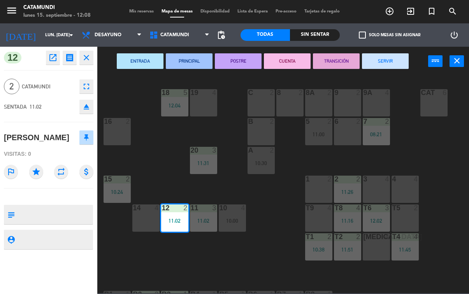
click at [381, 57] on button "SERVIR" at bounding box center [385, 61] width 47 height 16
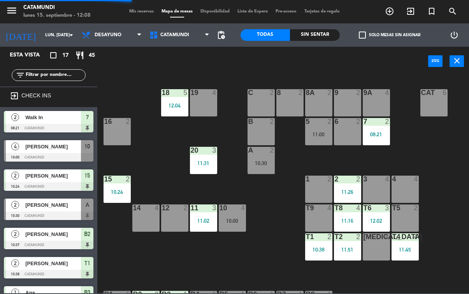
click at [172, 215] on div "12 2" at bounding box center [174, 217] width 27 height 27
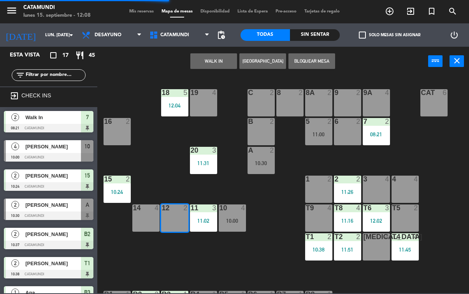
click at [214, 53] on button "WALK IN" at bounding box center [213, 61] width 47 height 16
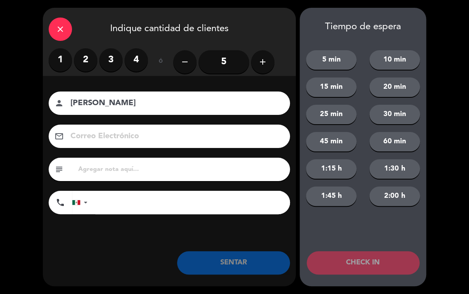
type input "[PERSON_NAME]"
click at [87, 59] on label "2" at bounding box center [85, 59] width 23 height 23
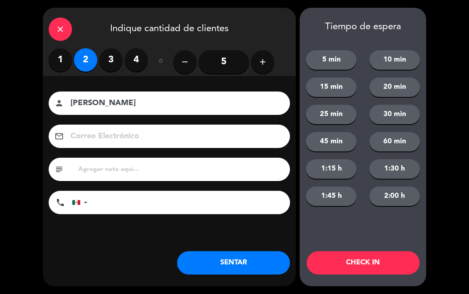
click at [235, 266] on button "SENTAR" at bounding box center [233, 262] width 113 height 23
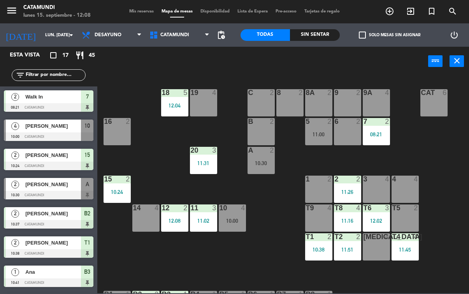
click at [58, 37] on input "lun. [DATE]" at bounding box center [70, 35] width 58 height 13
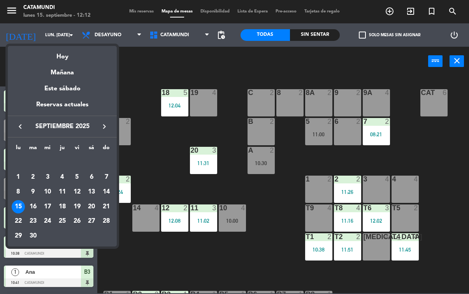
click at [269, 268] on div at bounding box center [234, 147] width 469 height 294
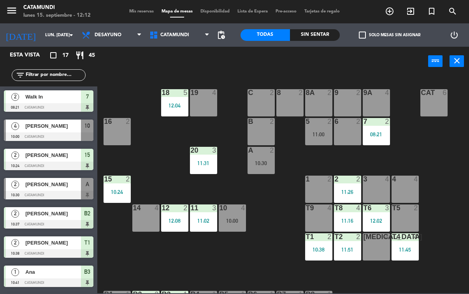
click at [372, 244] on div "[MEDICAL_DATA] 4" at bounding box center [376, 246] width 27 height 27
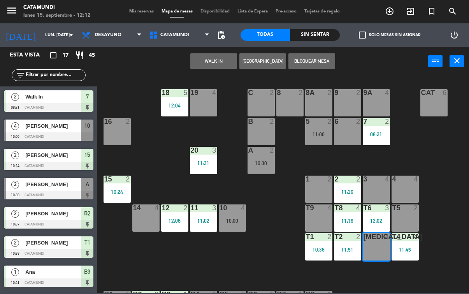
click at [212, 60] on button "WALK IN" at bounding box center [213, 61] width 47 height 16
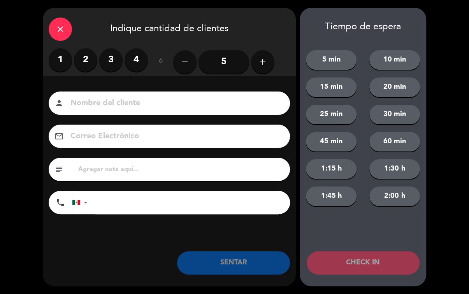
click at [92, 57] on label "2" at bounding box center [85, 59] width 23 height 23
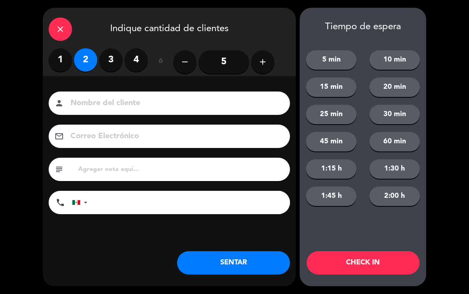
click at [253, 271] on button "SENTAR" at bounding box center [233, 262] width 113 height 23
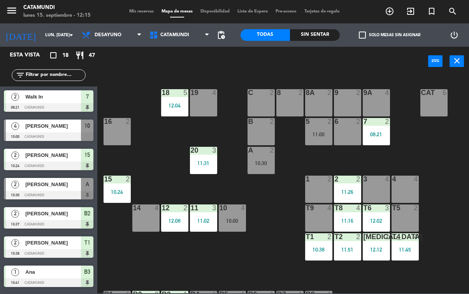
click at [330, 191] on div "1 2" at bounding box center [318, 188] width 27 height 27
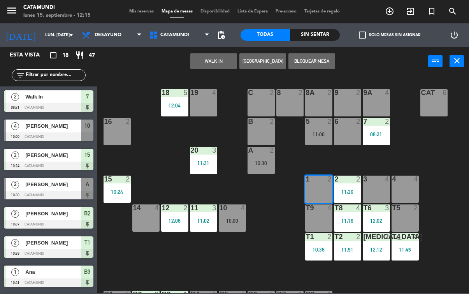
click at [227, 60] on button "WALK IN" at bounding box center [213, 61] width 47 height 16
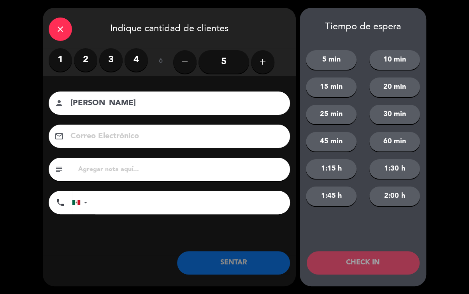
type input "[PERSON_NAME]"
click at [89, 59] on label "2" at bounding box center [85, 59] width 23 height 23
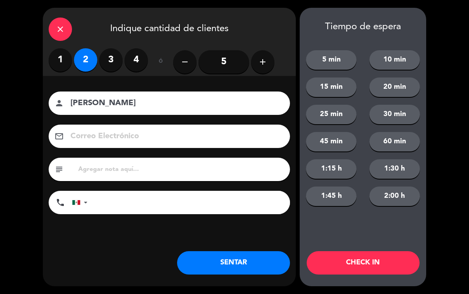
click at [242, 268] on button "SENTAR" at bounding box center [233, 262] width 113 height 23
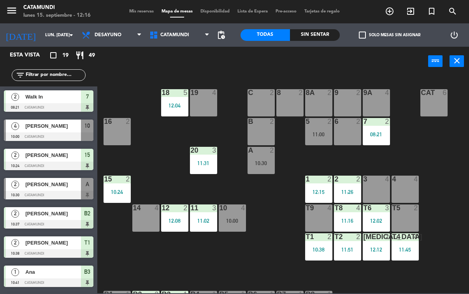
click at [57, 34] on input "lun. [DATE]" at bounding box center [70, 35] width 58 height 13
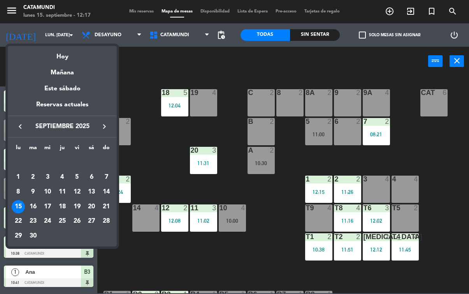
click at [224, 59] on div at bounding box center [234, 147] width 469 height 294
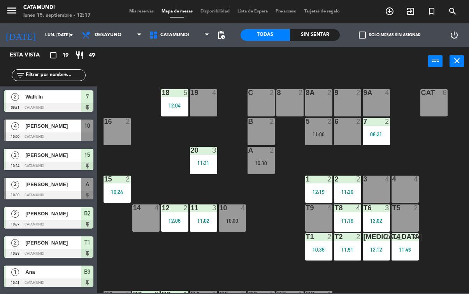
click at [390, 8] on icon "add_circle_outline" at bounding box center [389, 11] width 9 height 9
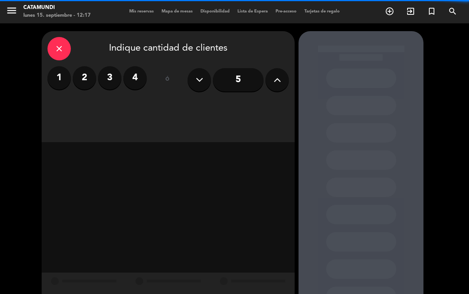
click at [273, 68] on button at bounding box center [276, 79] width 23 height 23
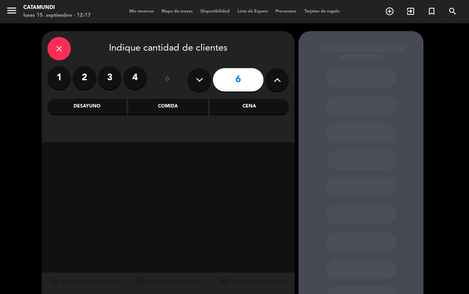
click at [272, 68] on button at bounding box center [276, 79] width 23 height 23
click at [280, 74] on icon at bounding box center [277, 80] width 7 height 12
type input "8"
click at [105, 99] on div "Desayuno" at bounding box center [86, 107] width 79 height 16
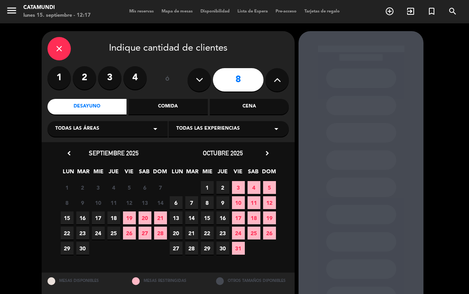
click at [101, 211] on span "17" at bounding box center [98, 217] width 13 height 13
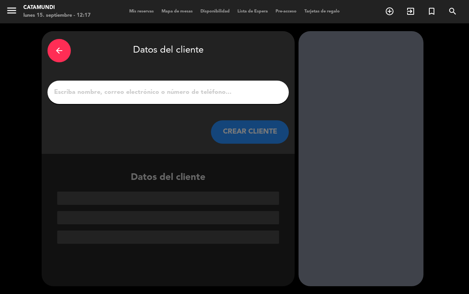
click at [245, 87] on input "1" at bounding box center [168, 92] width 230 height 11
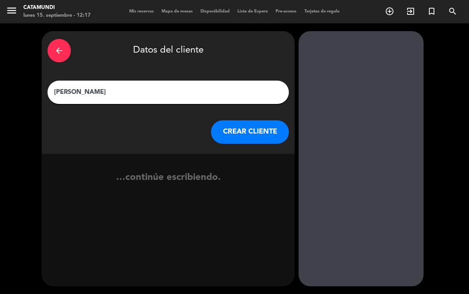
type input "[PERSON_NAME]"
click at [40, 87] on div "arrow_back Datos del cliente [PERSON_NAME] [PERSON_NAME] CLIENTE …continúe escr…" at bounding box center [234, 158] width 469 height 270
click at [257, 120] on button "CREAR CLIENTE" at bounding box center [250, 131] width 78 height 23
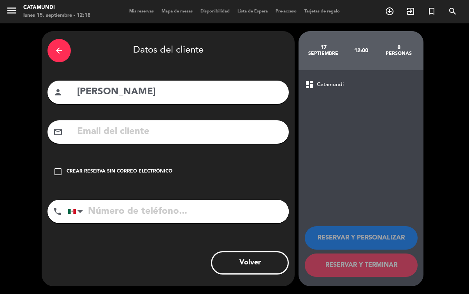
click at [58, 167] on icon "check_box_outline_blank" at bounding box center [57, 171] width 9 height 9
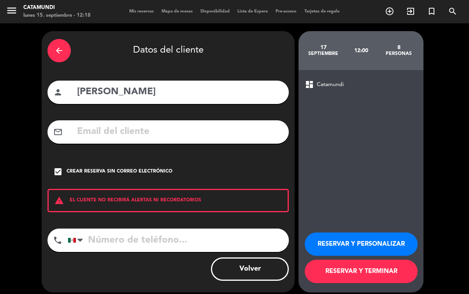
click at [382, 245] on button "RESERVAR Y PERSONALIZAR" at bounding box center [361, 243] width 113 height 23
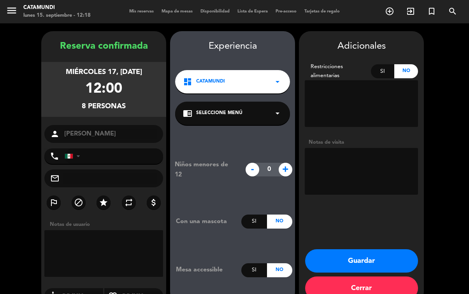
click at [111, 230] on textarea at bounding box center [103, 253] width 119 height 47
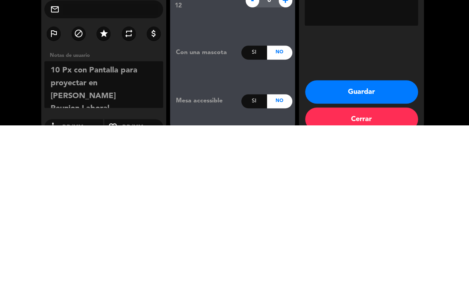
type textarea "10 Px con Pantalla para proyectar en [PERSON_NAME] Reunion Laboral"
click at [380, 48] on div "Adicionales Restricciones alimentarias Si No Notas de visita Guardar Cerrar" at bounding box center [361, 167] width 125 height 272
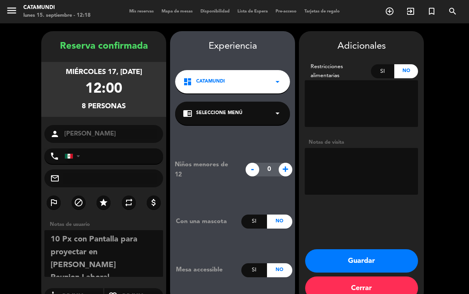
click at [388, 249] on button "Guardar" at bounding box center [361, 260] width 113 height 23
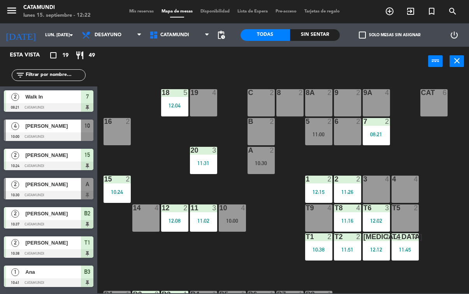
click at [54, 32] on input "lun. [DATE]" at bounding box center [70, 35] width 58 height 13
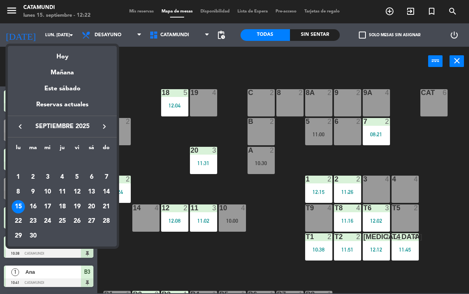
click at [47, 34] on div at bounding box center [234, 147] width 469 height 294
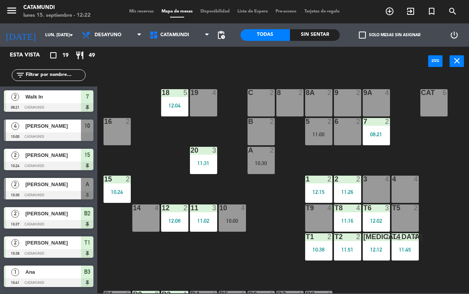
click at [52, 32] on input "lun. [DATE]" at bounding box center [70, 35] width 58 height 13
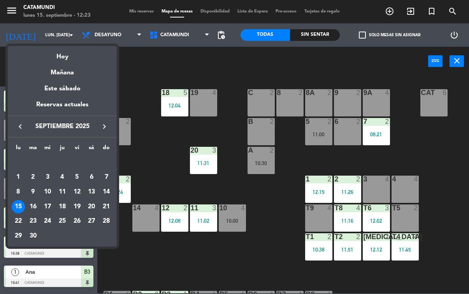
click at [227, 255] on div at bounding box center [234, 147] width 469 height 294
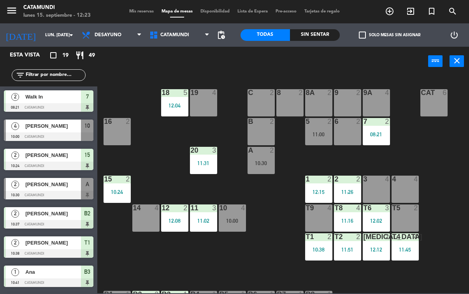
click at [58, 35] on input "lun. [DATE]" at bounding box center [70, 35] width 58 height 13
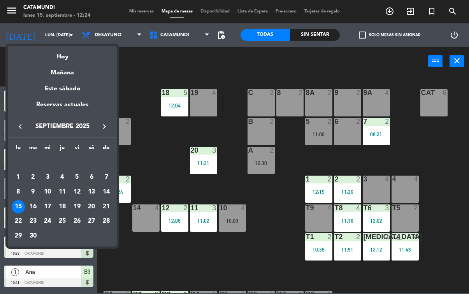
click at [202, 259] on div at bounding box center [234, 147] width 469 height 294
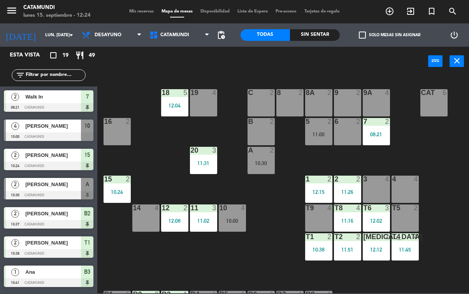
click at [55, 39] on input "lun. [DATE]" at bounding box center [70, 35] width 58 height 13
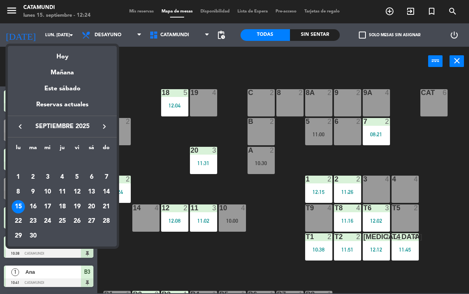
click at [24, 128] on icon "keyboard_arrow_left" at bounding box center [20, 126] width 9 height 9
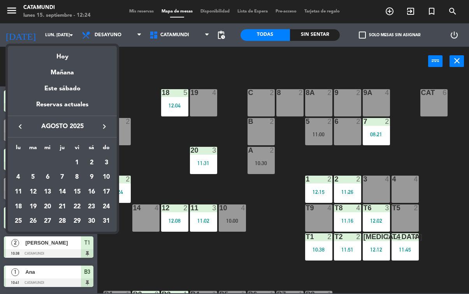
click at [100, 122] on icon "keyboard_arrow_right" at bounding box center [104, 126] width 9 height 9
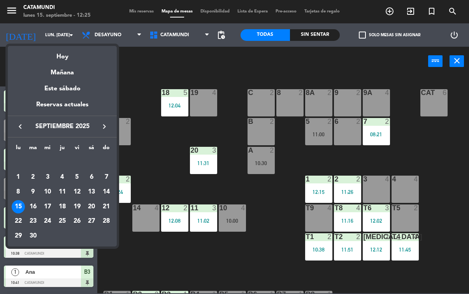
click at [215, 267] on div at bounding box center [234, 147] width 469 height 294
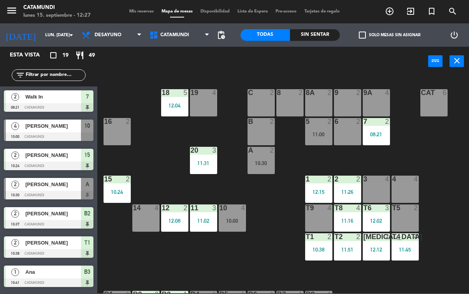
click at [58, 37] on input "lun. [DATE]" at bounding box center [70, 35] width 58 height 13
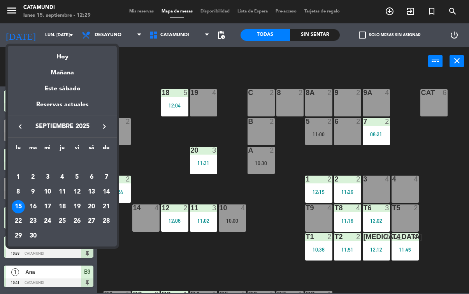
click at [192, 61] on div at bounding box center [234, 147] width 469 height 294
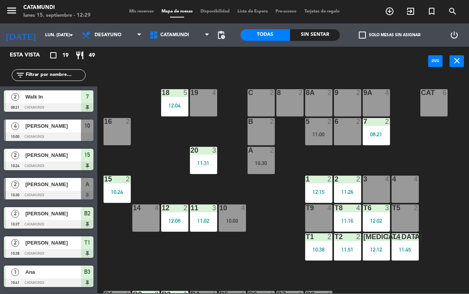
click at [61, 32] on input "lun. [DATE]" at bounding box center [70, 35] width 58 height 13
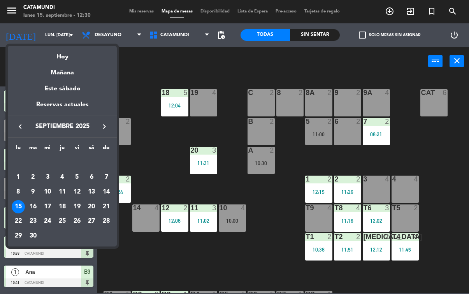
click at [272, 258] on div at bounding box center [234, 147] width 469 height 294
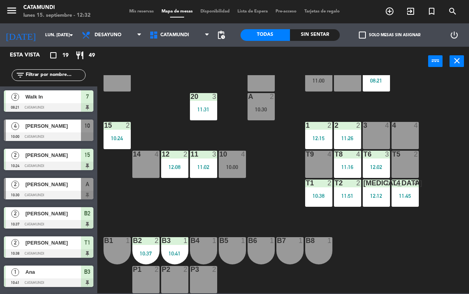
scroll to position [54, 0]
click at [147, 240] on div at bounding box center [145, 240] width 13 height 7
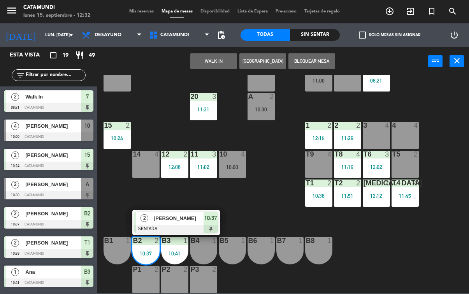
click at [212, 226] on div at bounding box center [176, 229] width 84 height 9
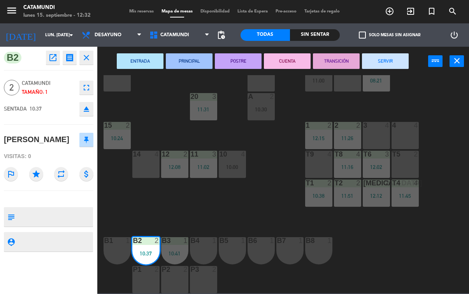
click at [382, 58] on button "SERVIR" at bounding box center [385, 61] width 47 height 16
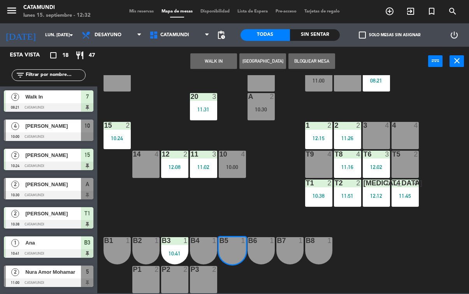
click at [219, 57] on button "WALK IN" at bounding box center [213, 61] width 47 height 16
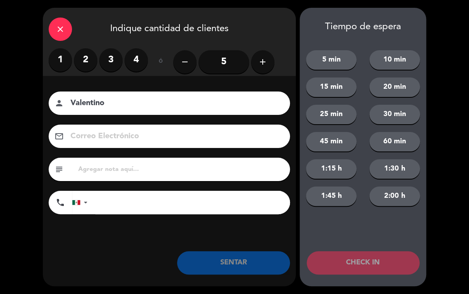
type input "Valentino"
click at [60, 58] on label "1" at bounding box center [60, 59] width 23 height 23
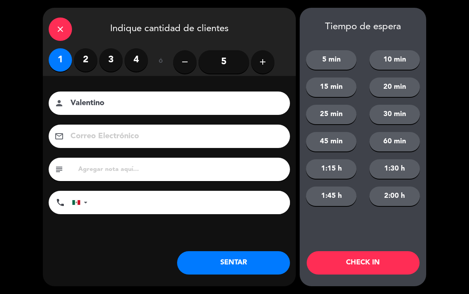
click at [244, 255] on button "SENTAR" at bounding box center [233, 262] width 113 height 23
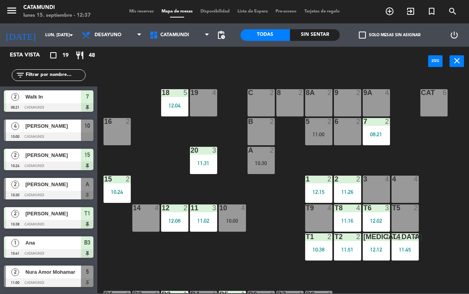
scroll to position [0, 0]
click at [115, 186] on div "15 2 10:24" at bounding box center [117, 188] width 27 height 27
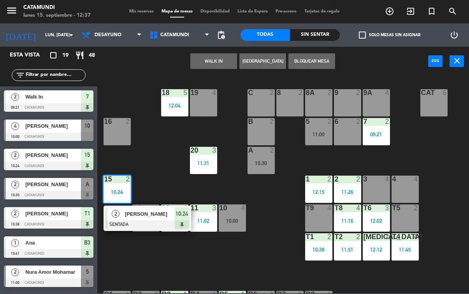
click at [185, 214] on span "10:24" at bounding box center [181, 213] width 12 height 9
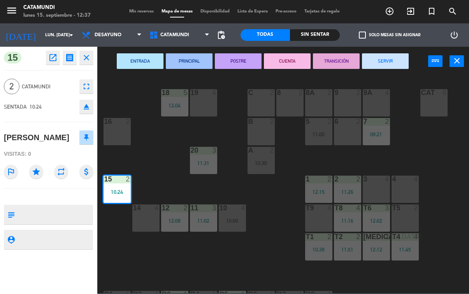
click at [374, 53] on button "SERVIR" at bounding box center [385, 61] width 47 height 16
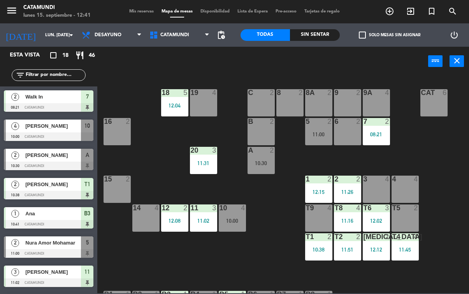
click at [198, 216] on div "11 3 11:02" at bounding box center [203, 217] width 27 height 27
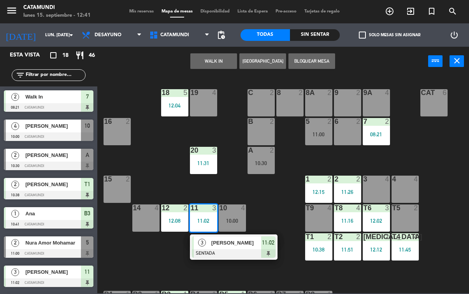
click at [261, 248] on div "11:02" at bounding box center [268, 242] width 14 height 13
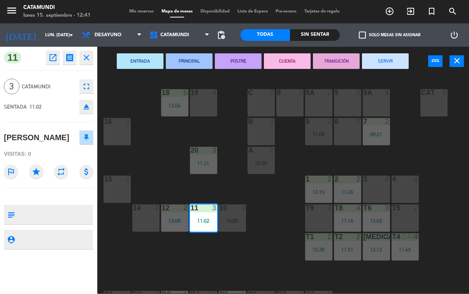
click at [395, 64] on button "SERVIR" at bounding box center [385, 61] width 47 height 16
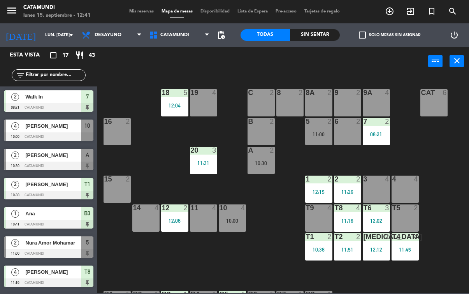
click at [212, 216] on div "11 4" at bounding box center [203, 217] width 27 height 27
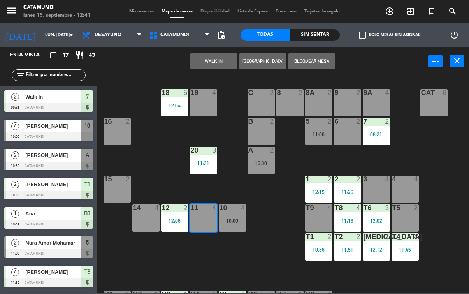
click at [205, 60] on button "WALK IN" at bounding box center [213, 61] width 47 height 16
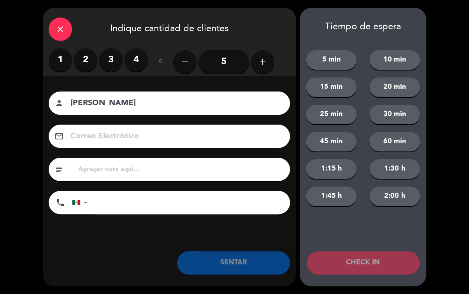
type input "[PERSON_NAME]"
click at [86, 54] on label "2" at bounding box center [85, 59] width 23 height 23
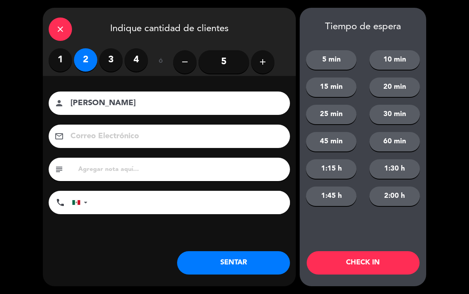
click at [229, 261] on button "SENTAR" at bounding box center [233, 262] width 113 height 23
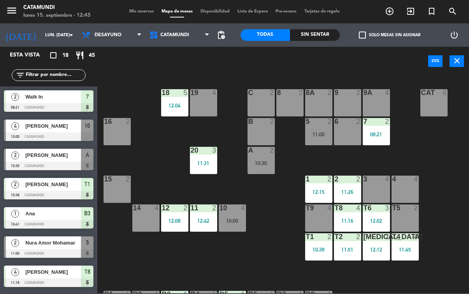
click at [204, 220] on div "12:42" at bounding box center [203, 220] width 27 height 5
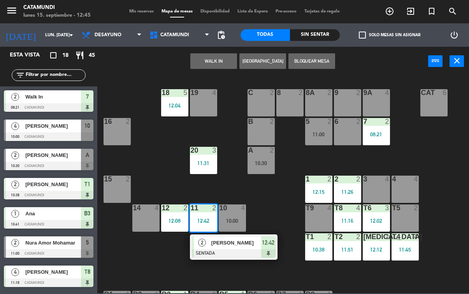
click at [205, 216] on div "11 2 12:42" at bounding box center [203, 217] width 27 height 27
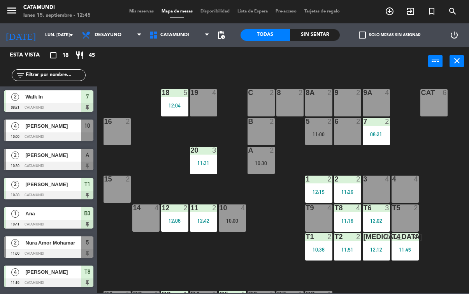
click at [382, 16] on span "add_circle_outline" at bounding box center [389, 11] width 21 height 13
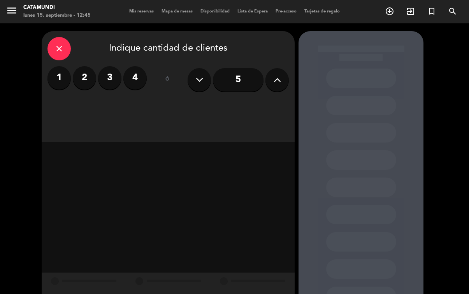
click at [282, 68] on button at bounding box center [276, 79] width 23 height 23
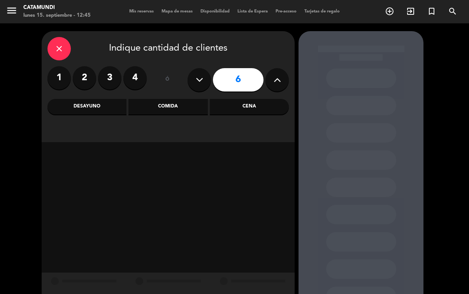
click at [279, 74] on icon at bounding box center [277, 80] width 7 height 12
click at [285, 68] on button at bounding box center [276, 79] width 23 height 23
type input "8"
click at [102, 99] on div "Desayuno" at bounding box center [86, 107] width 79 height 16
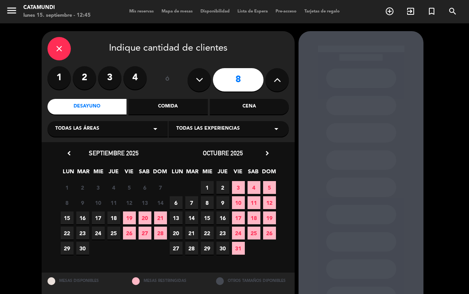
click at [84, 196] on span "9" at bounding box center [82, 202] width 13 height 13
click at [83, 211] on span "16" at bounding box center [82, 217] width 13 height 13
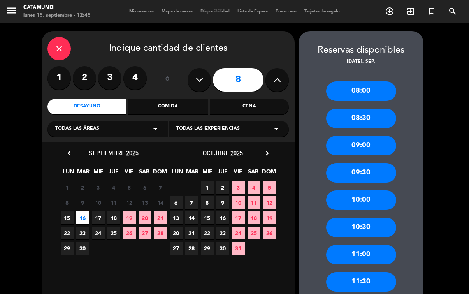
click at [379, 163] on div "09:30" at bounding box center [361, 172] width 70 height 19
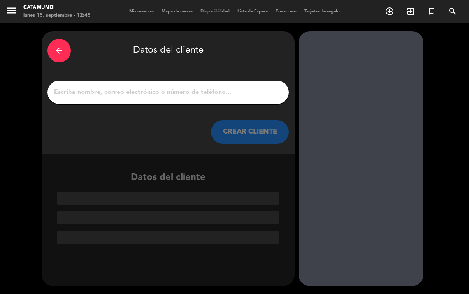
click at [234, 87] on input "1" at bounding box center [168, 92] width 230 height 11
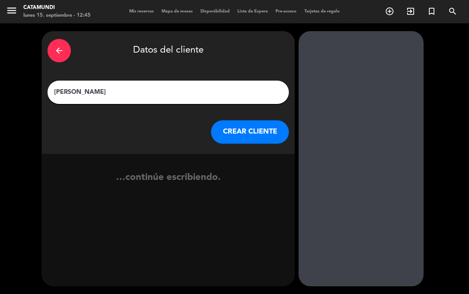
type input "[PERSON_NAME]"
click at [105, 85] on div "arrow_back Datos del cliente [PERSON_NAME] CLIENTE" at bounding box center [168, 92] width 253 height 123
click at [262, 120] on button "CREAR CLIENTE" at bounding box center [250, 131] width 78 height 23
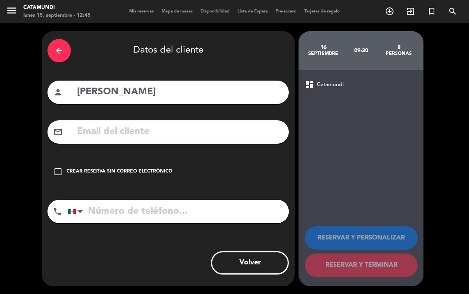
click at [156, 200] on input "tel" at bounding box center [178, 211] width 221 height 23
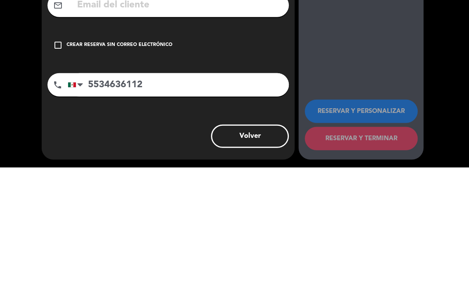
type input "5534636112"
click at [363, 70] on div "dashboard Catamundi RESERVAR Y PERSONALIZAR RESERVAR Y TERMINAR" at bounding box center [360, 178] width 125 height 216
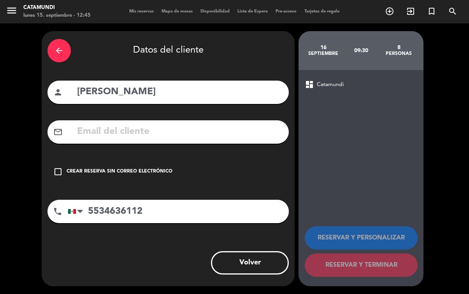
click at [63, 160] on div "check_box_outline_blank Crear reserva sin correo electrónico" at bounding box center [167, 171] width 241 height 23
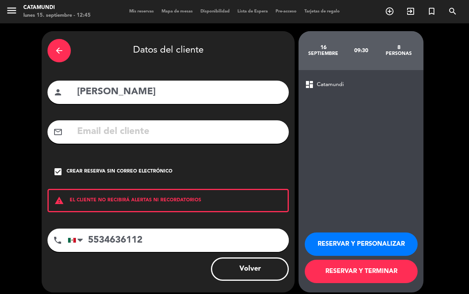
click at [395, 246] on button "RESERVAR Y PERSONALIZAR" at bounding box center [361, 243] width 113 height 23
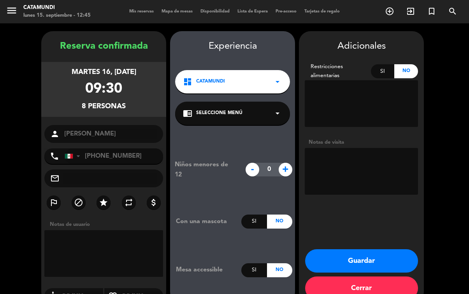
click at [107, 230] on textarea at bounding box center [103, 253] width 119 height 47
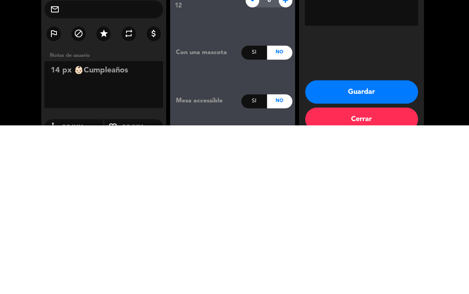
scroll to position [8, 0]
type textarea "14 px 👶🏻Cumpleaños"
click at [369, 46] on div "Adicionales Restricciones alimentarias Si No Notas de visita Guardar Cerrar" at bounding box center [361, 167] width 125 height 272
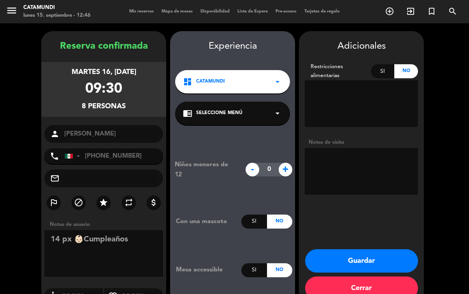
click at [374, 272] on button "Guardar" at bounding box center [361, 260] width 113 height 23
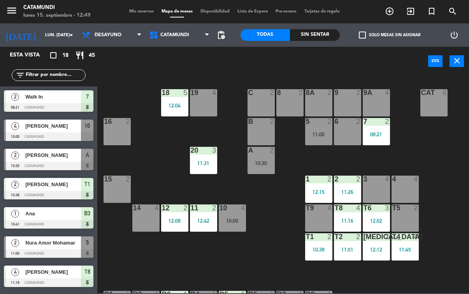
click at [67, 29] on input "lun. [DATE]" at bounding box center [70, 35] width 58 height 13
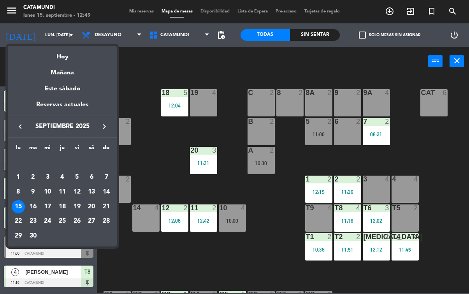
click at [31, 207] on div "16" at bounding box center [32, 206] width 13 height 13
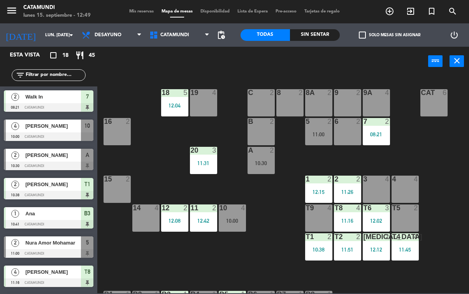
type input "[DATE] sep."
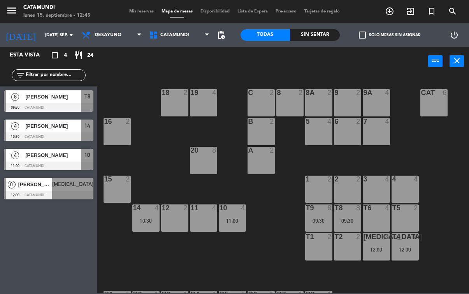
click at [65, 97] on span "[PERSON_NAME]" at bounding box center [53, 97] width 56 height 8
click at [57, 102] on div "[PERSON_NAME]" at bounding box center [53, 96] width 56 height 13
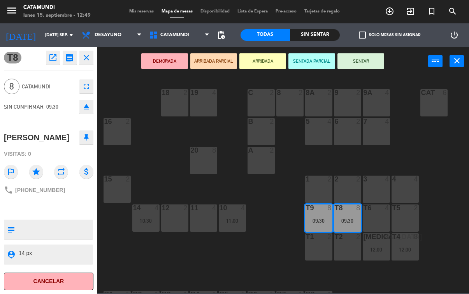
click at [46, 253] on textarea at bounding box center [55, 254] width 74 height 10
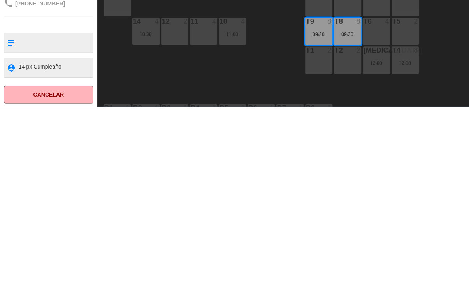
type textarea "14 px Cumpleaños"
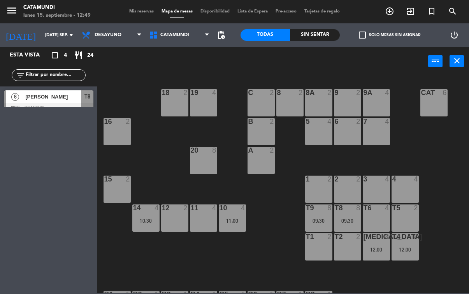
click at [32, 102] on div "[PERSON_NAME]" at bounding box center [53, 96] width 56 height 13
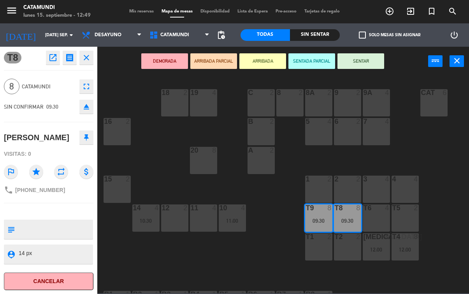
click at [46, 249] on textarea at bounding box center [55, 254] width 74 height 10
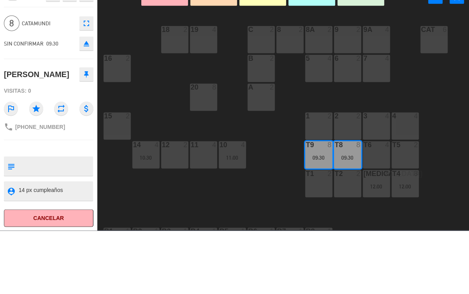
type textarea "14 px cumpleaños"
click at [58, 128] on div "[PERSON_NAME]" at bounding box center [48, 137] width 89 height 19
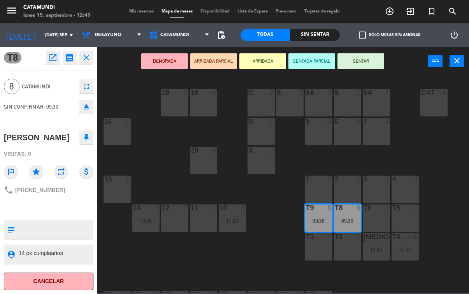
click at [89, 56] on icon "close" at bounding box center [86, 57] width 9 height 9
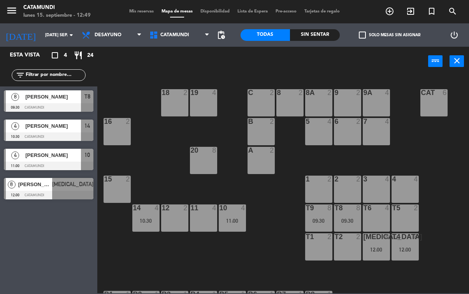
click at [32, 105] on div at bounding box center [48, 107] width 89 height 9
click at [39, 134] on div at bounding box center [48, 136] width 89 height 9
click at [37, 158] on span "[PERSON_NAME]" at bounding box center [53, 155] width 56 height 8
click at [37, 188] on span "[PERSON_NAME]" at bounding box center [35, 184] width 34 height 8
click at [101, 33] on span "Desayuno" at bounding box center [108, 34] width 27 height 5
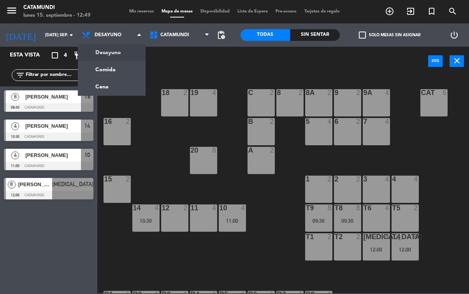
click at [41, 32] on input "[DATE] sep." at bounding box center [70, 35] width 58 height 13
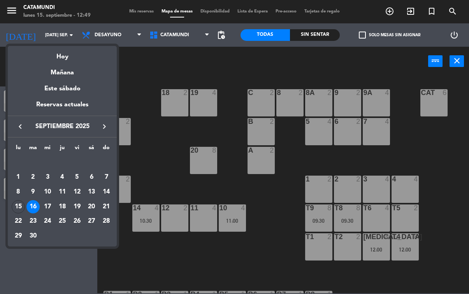
click at [49, 204] on div "17" at bounding box center [47, 206] width 13 height 13
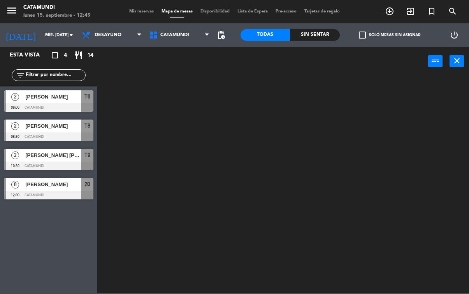
click at [41, 36] on input "mié. [DATE]" at bounding box center [70, 35] width 58 height 13
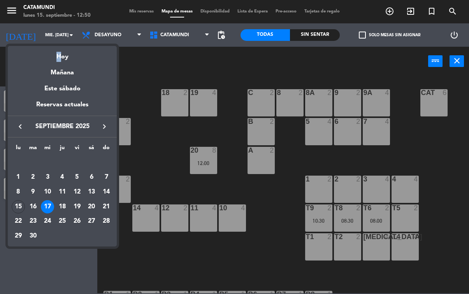
click at [52, 208] on div "17" at bounding box center [47, 206] width 13 height 13
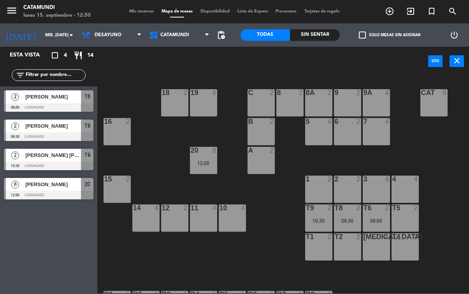
click at [32, 186] on span "[PERSON_NAME]" at bounding box center [53, 184] width 56 height 8
click at [48, 185] on span "[PERSON_NAME]" at bounding box center [53, 184] width 56 height 8
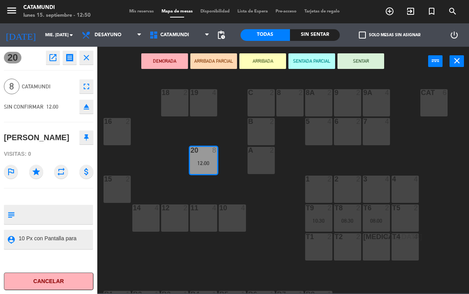
click at [78, 234] on textarea at bounding box center [55, 239] width 74 height 10
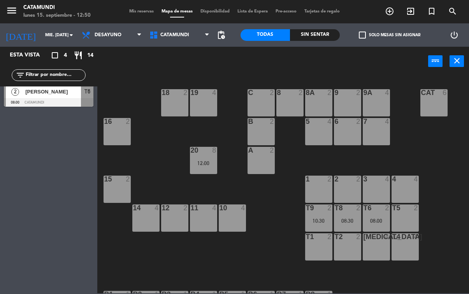
scroll to position [5, 0]
click at [44, 36] on input "mié. [DATE]" at bounding box center [70, 35] width 58 height 13
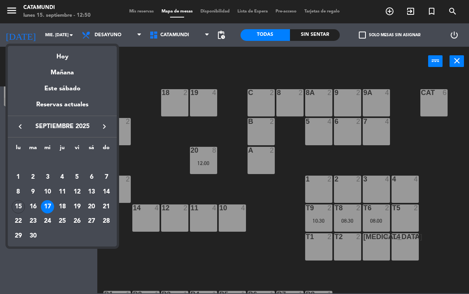
click at [45, 206] on div "17" at bounding box center [47, 206] width 13 height 13
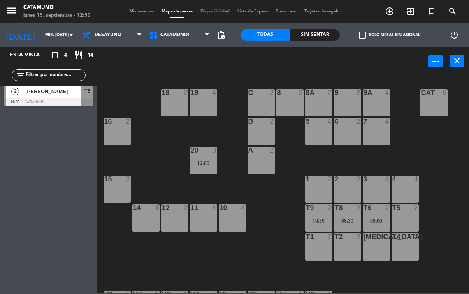
click at [307, 39] on div "Sin sentar" at bounding box center [315, 35] width 50 height 12
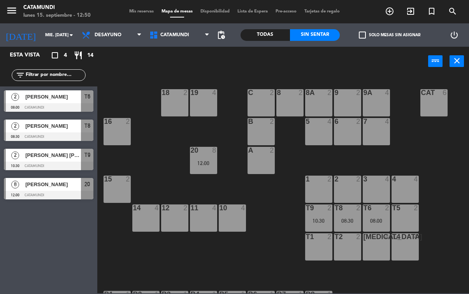
click at [272, 36] on div "Todas" at bounding box center [265, 35] width 50 height 12
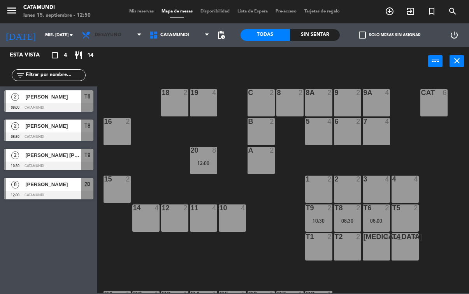
click at [121, 40] on span "Desayuno" at bounding box center [112, 34] width 68 height 17
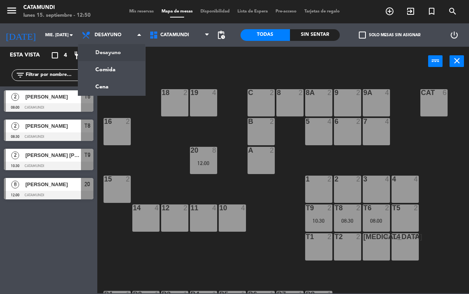
click at [123, 54] on ng-component "menu Catamundi lunes 15. septiembre - 12:50 Mis reservas Mapa de mesas Disponib…" at bounding box center [234, 146] width 469 height 293
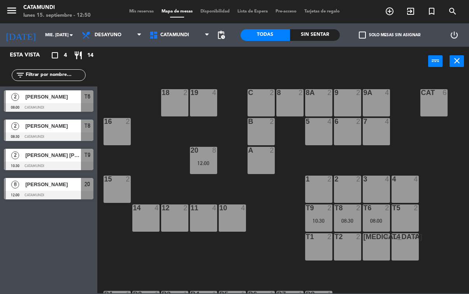
click at [41, 32] on input "mié. [DATE]" at bounding box center [70, 35] width 58 height 13
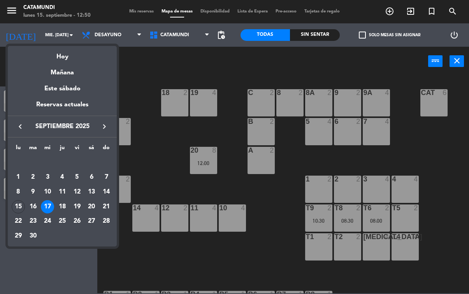
click at [34, 203] on div "16" at bounding box center [32, 206] width 13 height 13
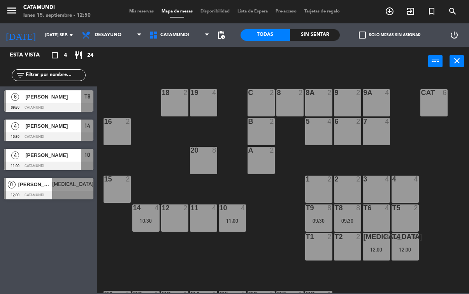
click at [41, 29] on input "[DATE] sep." at bounding box center [70, 35] width 58 height 13
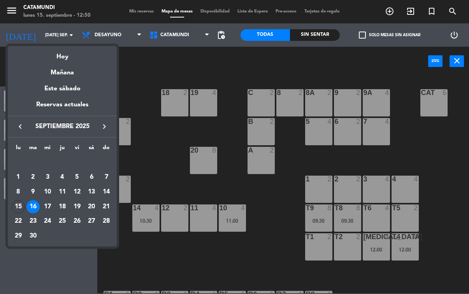
click at [21, 200] on td "15" at bounding box center [18, 206] width 15 height 15
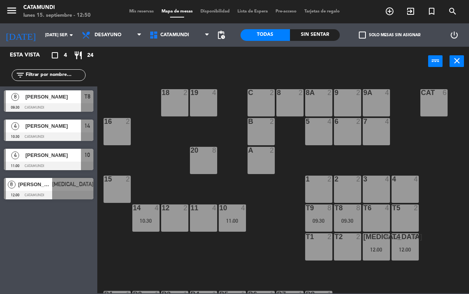
type input "lun. [DATE]"
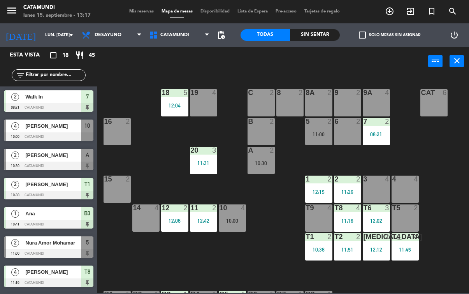
click at [124, 37] on span "Desayuno" at bounding box center [112, 34] width 68 height 17
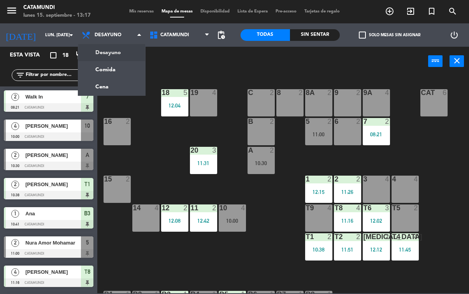
click at [125, 32] on span "Desayuno" at bounding box center [112, 34] width 68 height 17
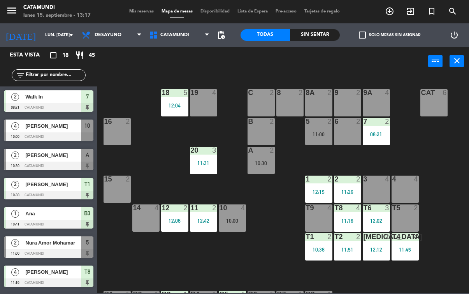
click at [123, 32] on span "Desayuno" at bounding box center [112, 34] width 68 height 17
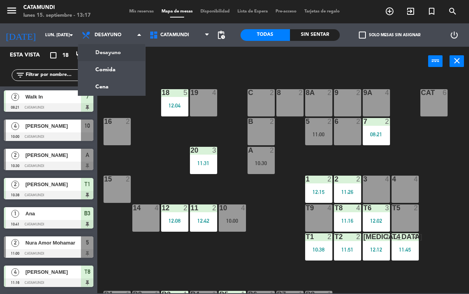
click at [119, 65] on ng-component "menu Catamundi lunes 15. septiembre - 13:17 Mis reservas Mapa de mesas Disponib…" at bounding box center [234, 146] width 469 height 293
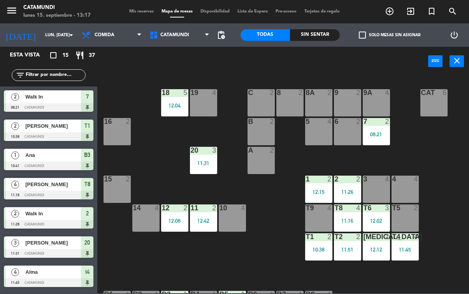
click at [321, 242] on div "T1 2 10:38" at bounding box center [318, 246] width 27 height 27
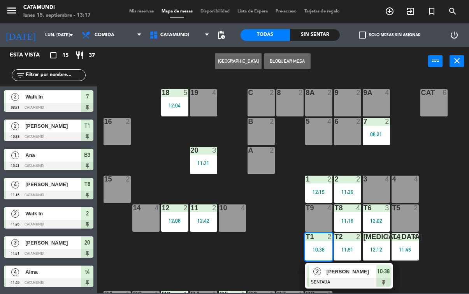
click at [386, 267] on span "10:38" at bounding box center [383, 271] width 12 height 9
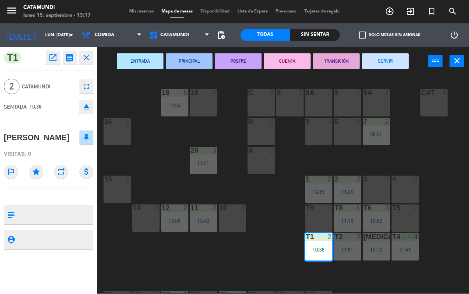
click at [399, 68] on button "SERVIR" at bounding box center [385, 61] width 47 height 16
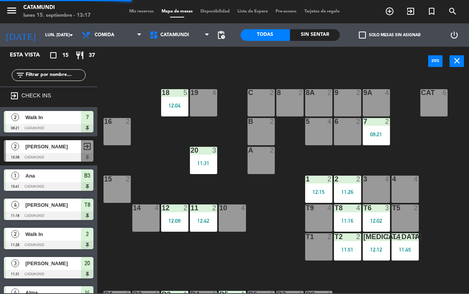
click at [349, 239] on div at bounding box center [347, 236] width 13 height 7
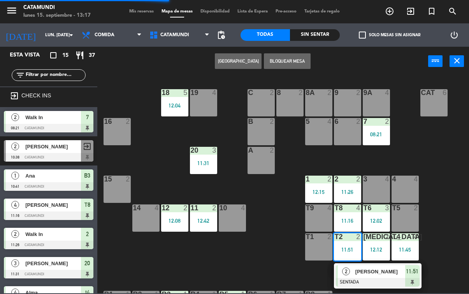
click at [416, 265] on div "11:51" at bounding box center [412, 271] width 14 height 13
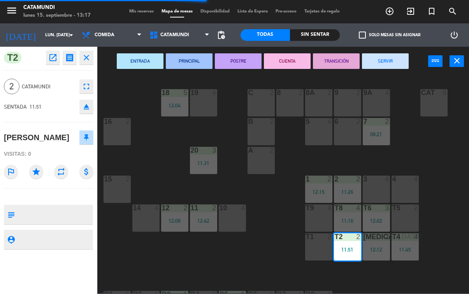
click at [385, 60] on button "SERVIR" at bounding box center [385, 61] width 47 height 16
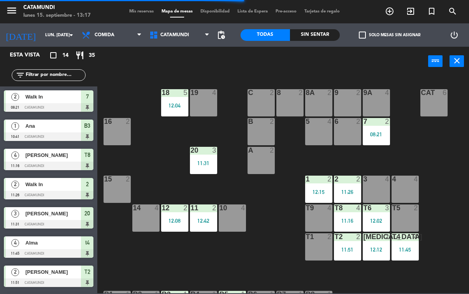
click at [377, 244] on div "[MEDICAL_DATA] 2 12:12" at bounding box center [376, 246] width 27 height 27
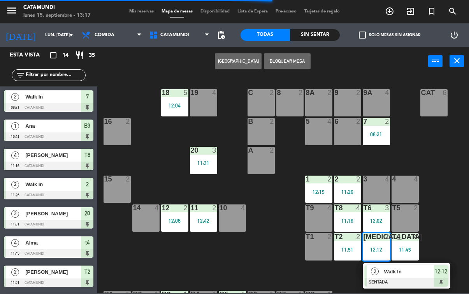
click at [434, 267] on div "12:12" at bounding box center [441, 271] width 14 height 13
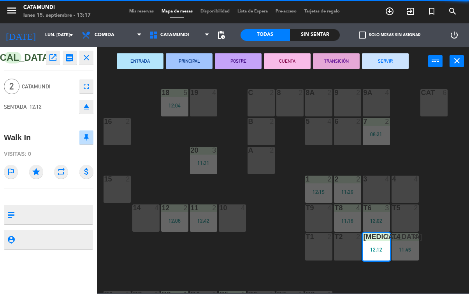
click at [386, 64] on button "SERVIR" at bounding box center [385, 61] width 47 height 16
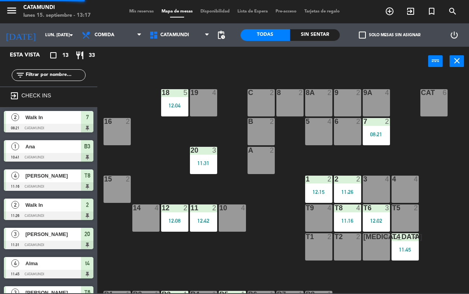
scroll to position [26, 0]
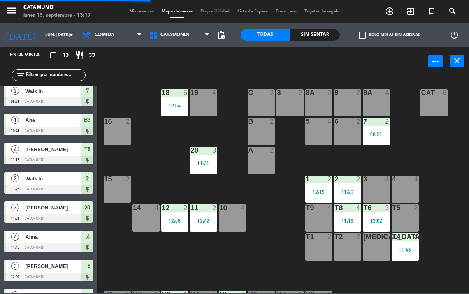
click at [405, 244] on div "t4 4 11:45" at bounding box center [404, 246] width 27 height 27
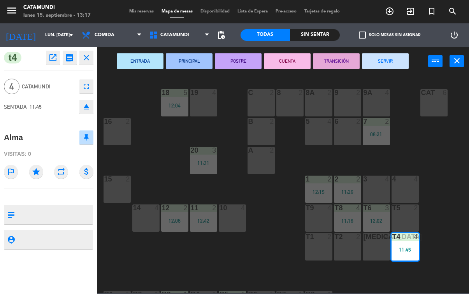
click at [389, 58] on button "SERVIR" at bounding box center [385, 61] width 47 height 16
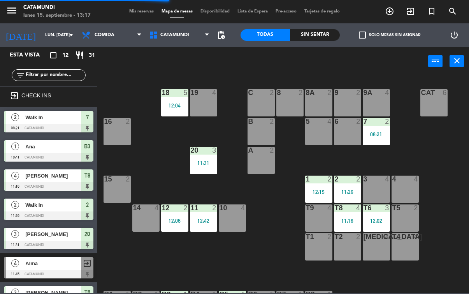
click at [373, 216] on div "T6 3 12:02" at bounding box center [376, 217] width 27 height 27
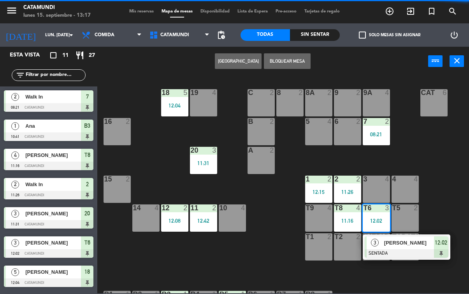
click at [437, 250] on div at bounding box center [407, 253] width 84 height 9
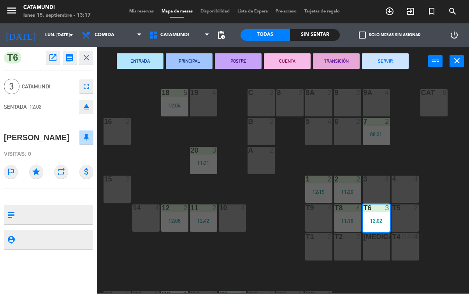
click at [381, 60] on button "SERVIR" at bounding box center [385, 61] width 47 height 16
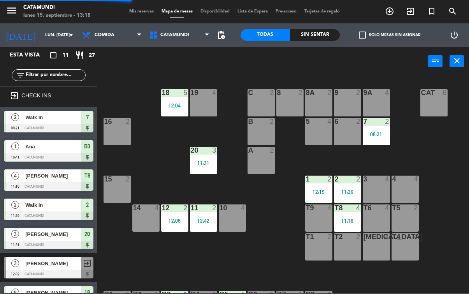
click at [349, 218] on div "11:16" at bounding box center [347, 220] width 27 height 5
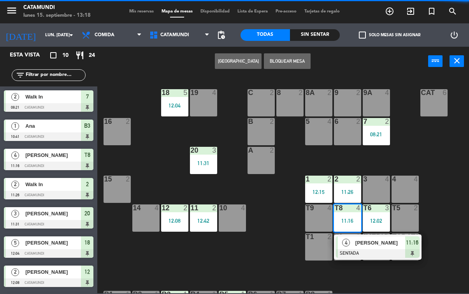
click at [412, 238] on span "11:16" at bounding box center [412, 242] width 12 height 9
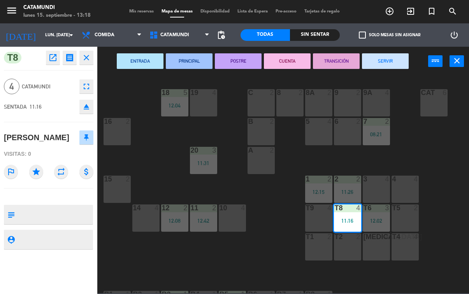
click at [391, 62] on button "SERVIR" at bounding box center [385, 61] width 47 height 16
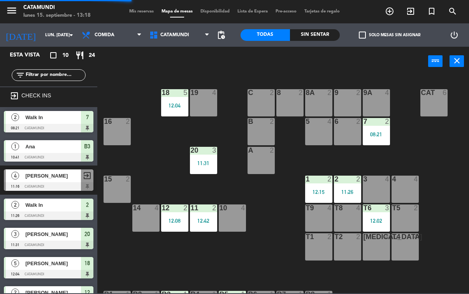
click at [321, 189] on div "12:15" at bounding box center [318, 191] width 27 height 5
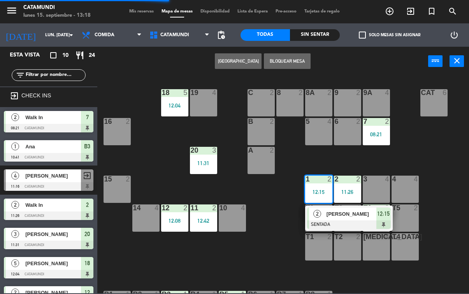
click at [375, 217] on span "[PERSON_NAME]" at bounding box center [351, 214] width 50 height 8
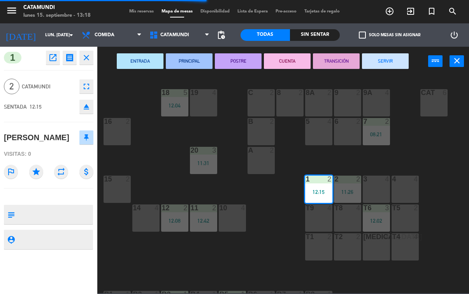
click at [385, 60] on button "SERVIR" at bounding box center [385, 61] width 47 height 16
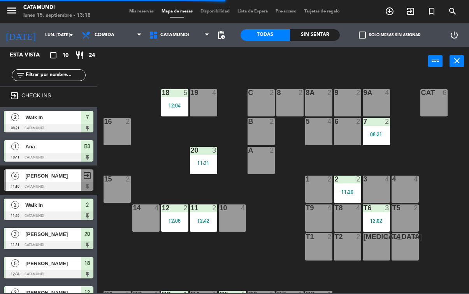
scroll to position [25, 0]
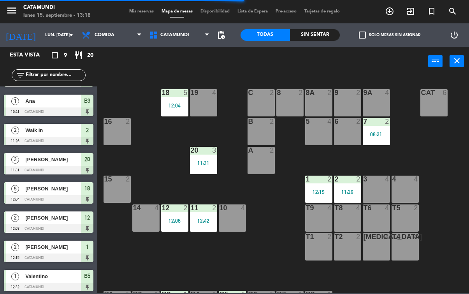
click at [346, 189] on div "11:26" at bounding box center [347, 191] width 27 height 5
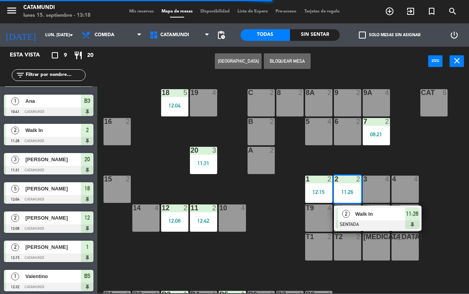
click at [407, 213] on span "11:26" at bounding box center [412, 213] width 12 height 9
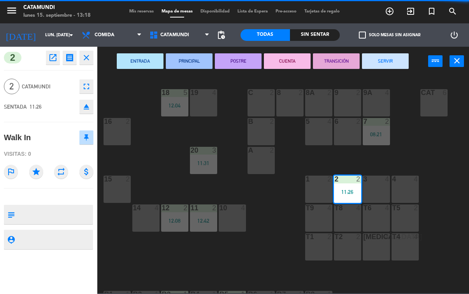
click at [386, 67] on button "SERVIR" at bounding box center [385, 61] width 47 height 16
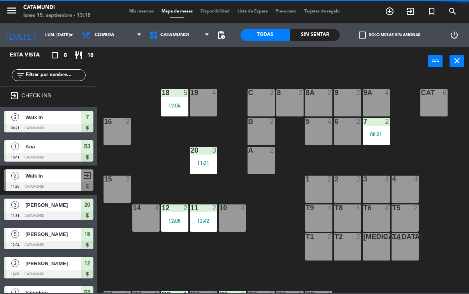
click at [376, 132] on div "08:21" at bounding box center [376, 134] width 27 height 5
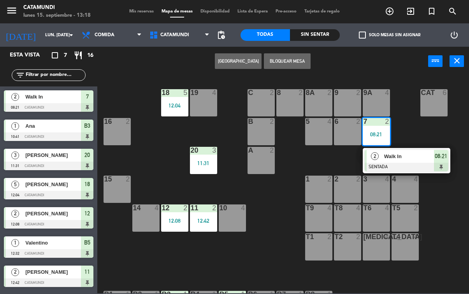
click at [435, 158] on span "08:21" at bounding box center [441, 155] width 12 height 9
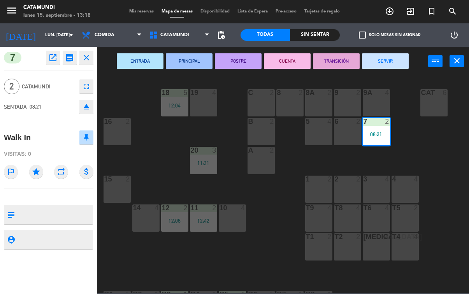
click at [396, 60] on button "SERVIR" at bounding box center [385, 61] width 47 height 16
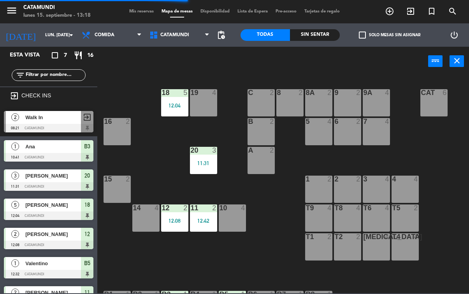
click at [209, 218] on div "12:42" at bounding box center [203, 220] width 27 height 5
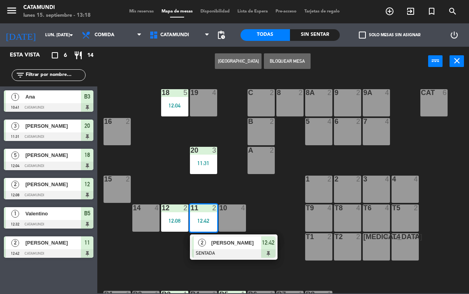
click at [267, 245] on span "12:42" at bounding box center [268, 242] width 12 height 9
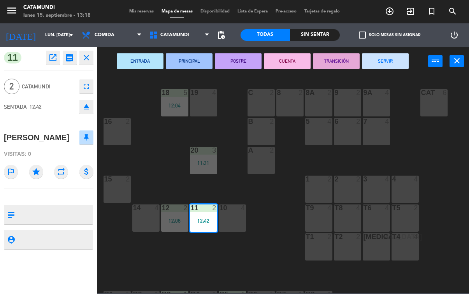
click at [387, 65] on button "SERVIR" at bounding box center [385, 61] width 47 height 16
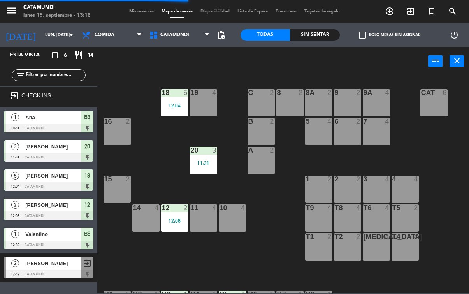
click at [204, 165] on div "11:31" at bounding box center [203, 162] width 27 height 5
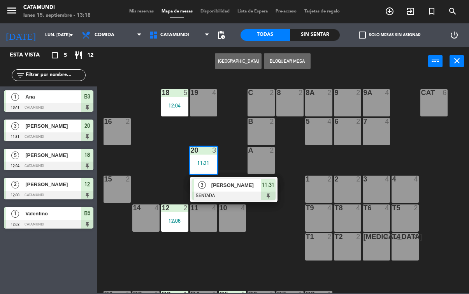
click at [207, 162] on div "11:31" at bounding box center [203, 162] width 27 height 5
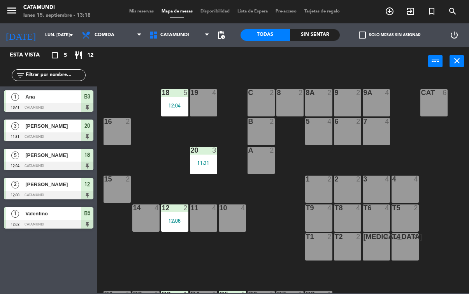
click at [180, 112] on div "18 5 12:04" at bounding box center [174, 102] width 27 height 27
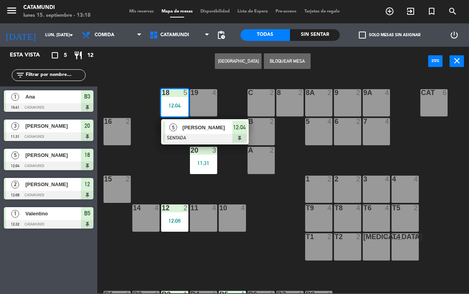
click at [175, 107] on div "12:04" at bounding box center [174, 105] width 27 height 5
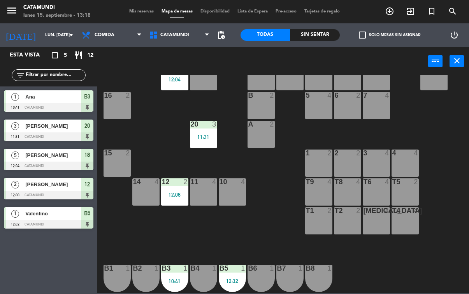
scroll to position [26, 0]
click at [181, 275] on div "B3 1 10:41" at bounding box center [174, 277] width 27 height 27
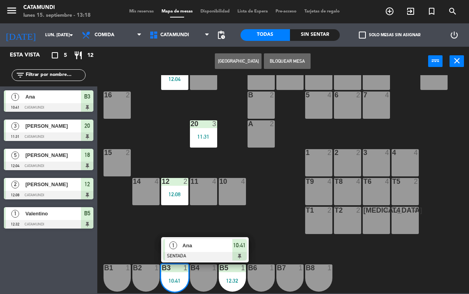
click at [241, 251] on div "10:41" at bounding box center [239, 245] width 14 height 13
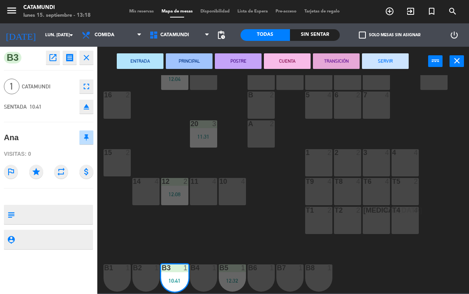
click at [393, 63] on button "SERVIR" at bounding box center [385, 61] width 47 height 16
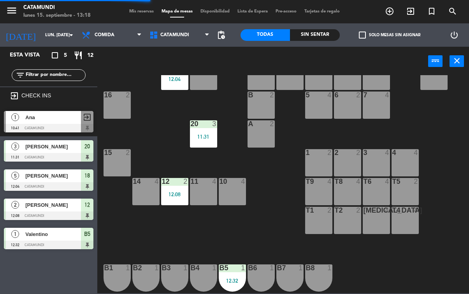
click at [229, 264] on div at bounding box center [232, 267] width 13 height 7
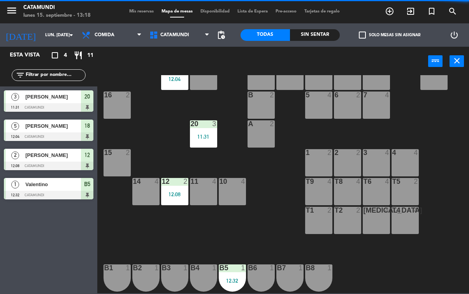
click at [273, 205] on div "19 4 18 5 12:04 9 2 8 2 9A 4 8A 2 C 2 Cat 6 16 2 6 2 5 4 7 4 B 2 20 3 11:31 A 2…" at bounding box center [285, 184] width 367 height 218
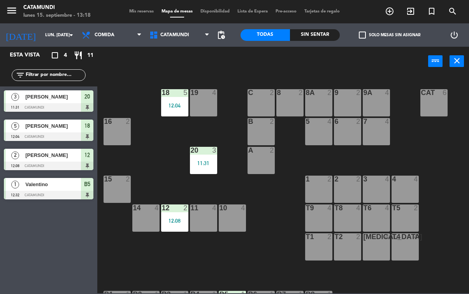
scroll to position [0, 0]
click at [187, 212] on div "12 2 12:08" at bounding box center [174, 217] width 27 height 27
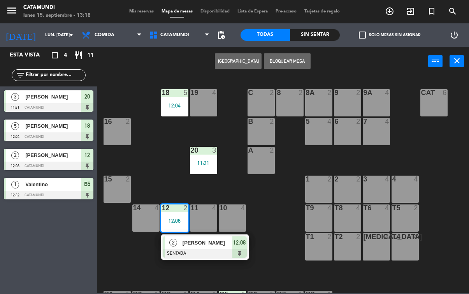
click at [238, 64] on button "[GEOGRAPHIC_DATA]" at bounding box center [238, 61] width 47 height 16
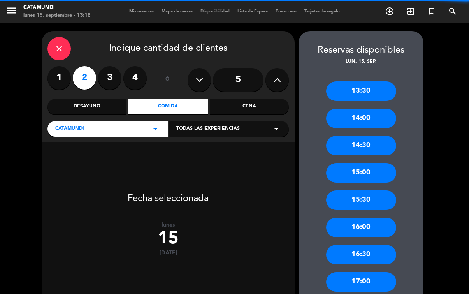
click at [63, 44] on icon "close" at bounding box center [58, 48] width 9 height 9
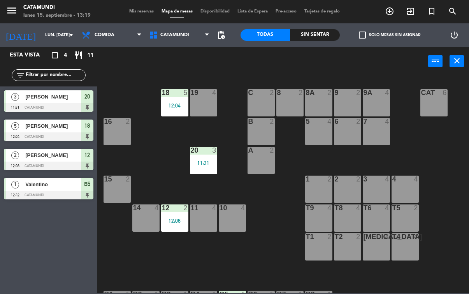
click at [277, 239] on div "19 4 18 5 12:04 9 2 8 2 9A 4 8A 2 C 2 Cat 6 16 2 6 2 5 4 7 4 B 2 20 3 11:31 A 2…" at bounding box center [285, 184] width 367 height 218
click at [203, 223] on div "11 4" at bounding box center [203, 217] width 27 height 27
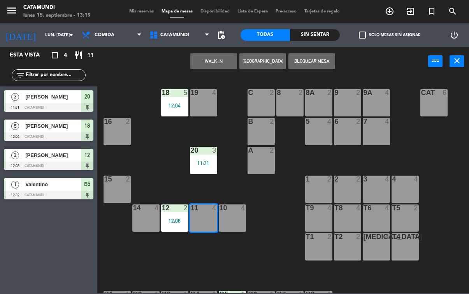
click at [211, 68] on button "WALK IN" at bounding box center [213, 61] width 47 height 16
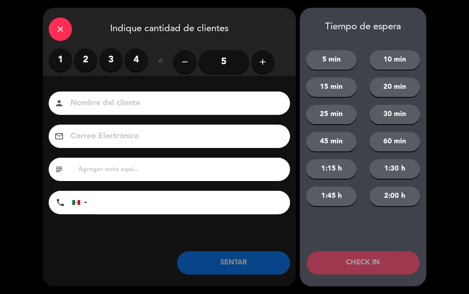
click at [83, 62] on label "2" at bounding box center [85, 59] width 23 height 23
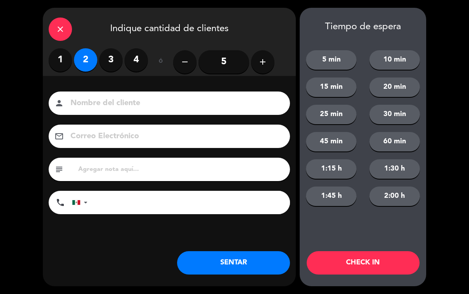
click at [219, 260] on button "SENTAR" at bounding box center [233, 262] width 113 height 23
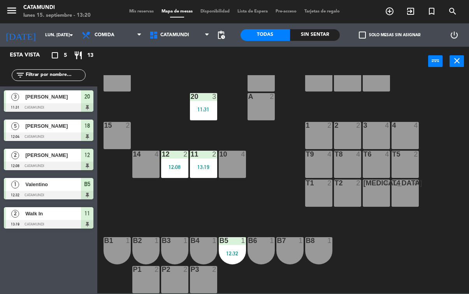
scroll to position [54, 0]
click at [20, 96] on div "3" at bounding box center [15, 96] width 19 height 13
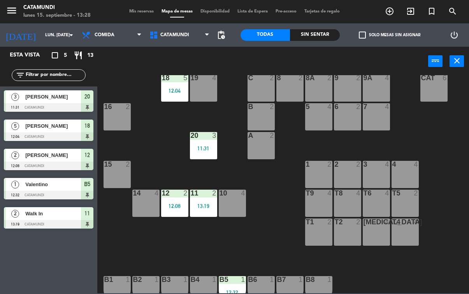
scroll to position [12, 0]
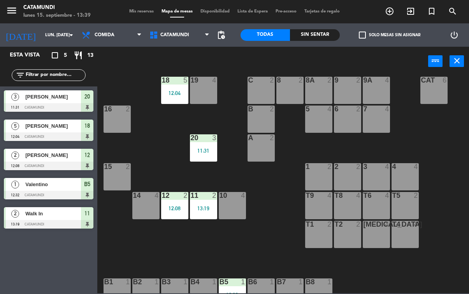
click at [341, 171] on div "2 2" at bounding box center [347, 176] width 27 height 27
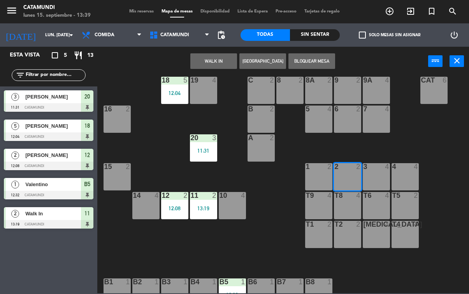
click at [217, 59] on button "WALK IN" at bounding box center [213, 61] width 47 height 16
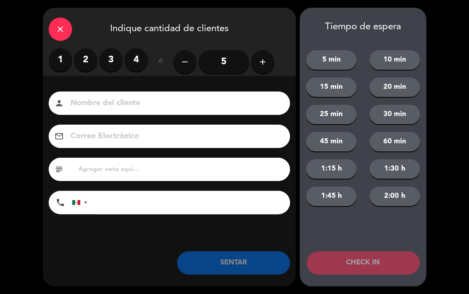
click at [83, 54] on label "2" at bounding box center [85, 59] width 23 height 23
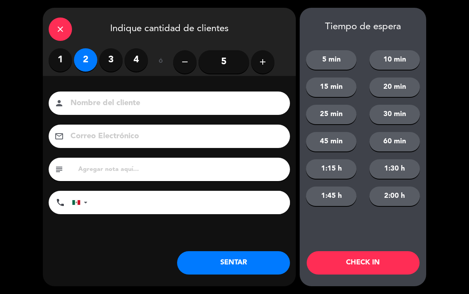
click at [225, 260] on button "SENTAR" at bounding box center [233, 262] width 113 height 23
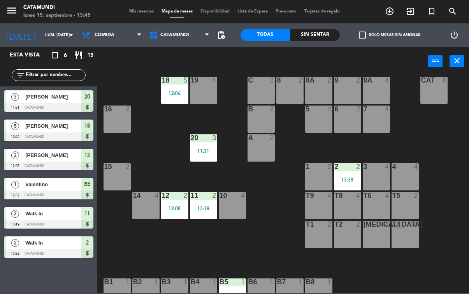
click at [351, 232] on div "T2 2" at bounding box center [347, 234] width 27 height 27
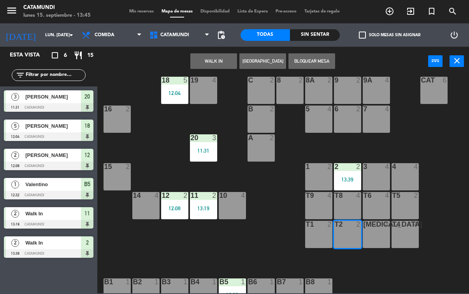
click at [220, 58] on button "WALK IN" at bounding box center [213, 61] width 47 height 16
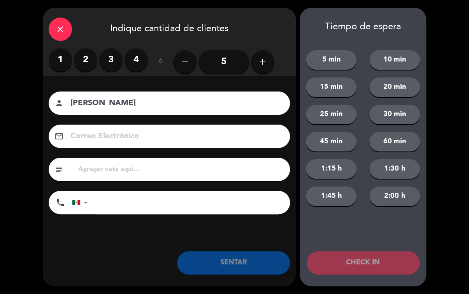
type input "[PERSON_NAME]"
click at [86, 58] on label "2" at bounding box center [85, 59] width 23 height 23
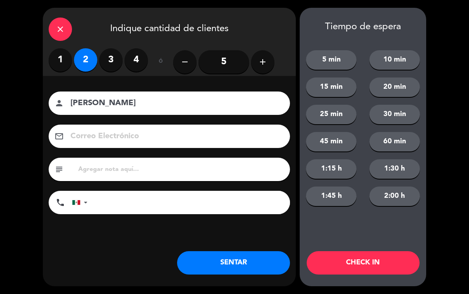
click at [251, 262] on button "SENTAR" at bounding box center [233, 262] width 113 height 23
